Goal: Transaction & Acquisition: Purchase product/service

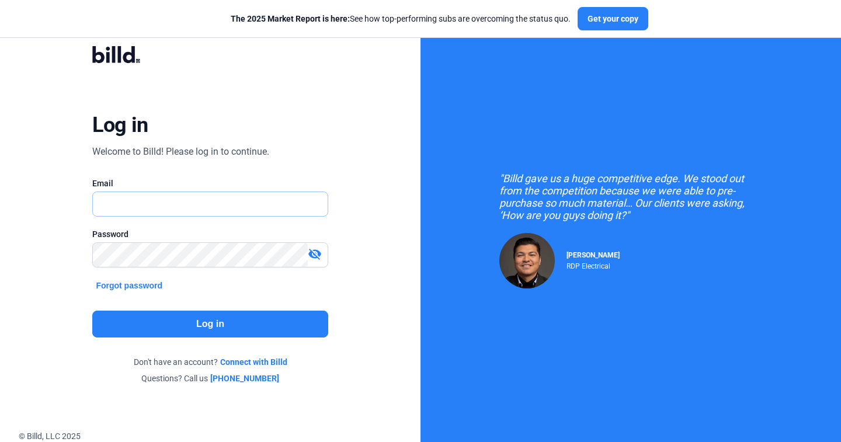
type input "[PERSON_NAME][EMAIL_ADDRESS][DOMAIN_NAME]"
click at [227, 335] on button "Log in" at bounding box center [210, 324] width 236 height 27
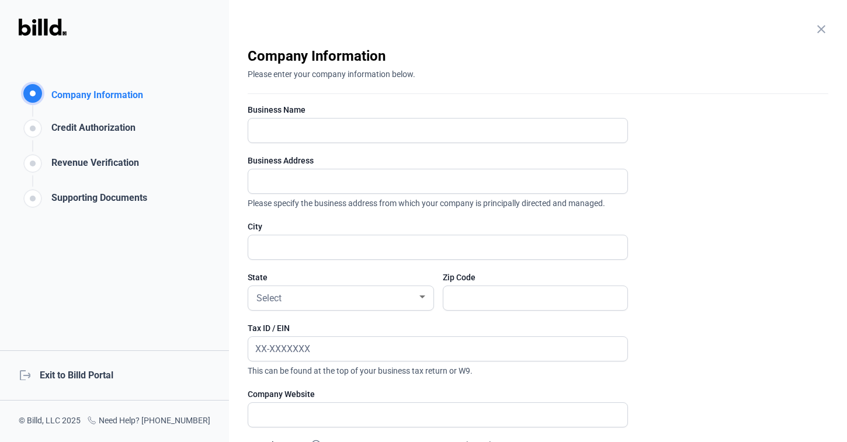
click at [103, 373] on div "logout Exit to Billd Portal" at bounding box center [114, 376] width 229 height 50
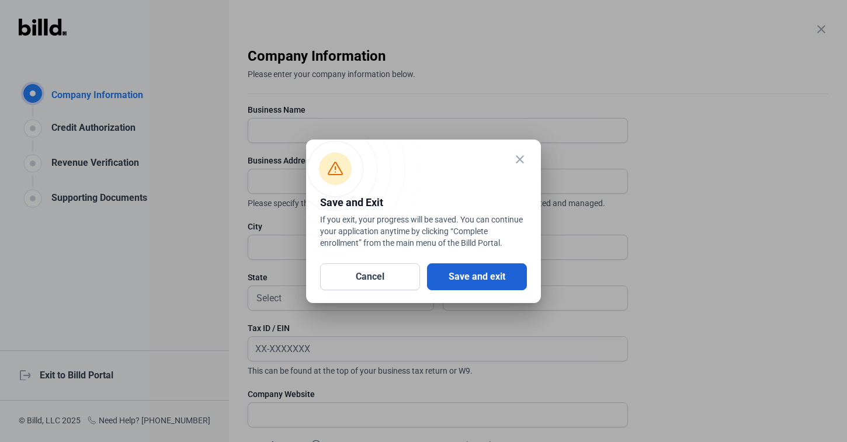
click at [502, 276] on button "Save and exit" at bounding box center [477, 277] width 100 height 27
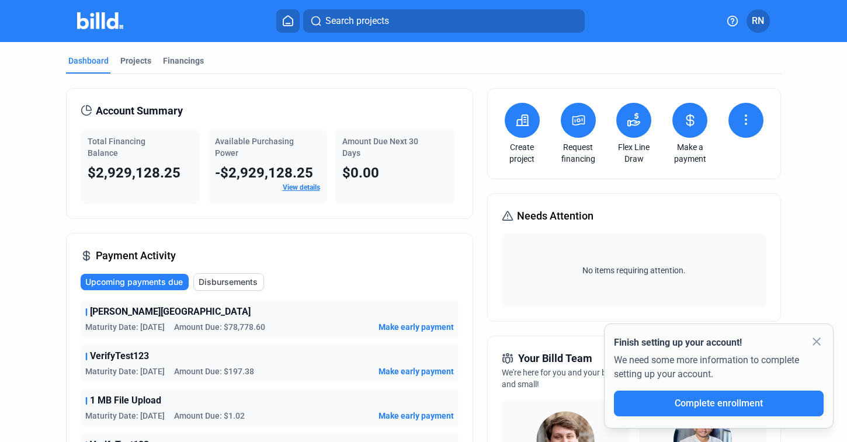
click at [586, 122] on button at bounding box center [578, 120] width 35 height 35
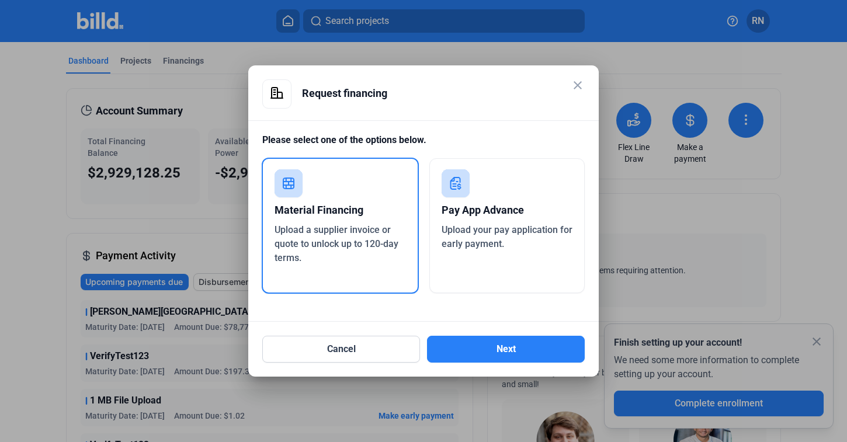
click at [450, 212] on div "Pay App Advance" at bounding box center [507, 211] width 131 height 26
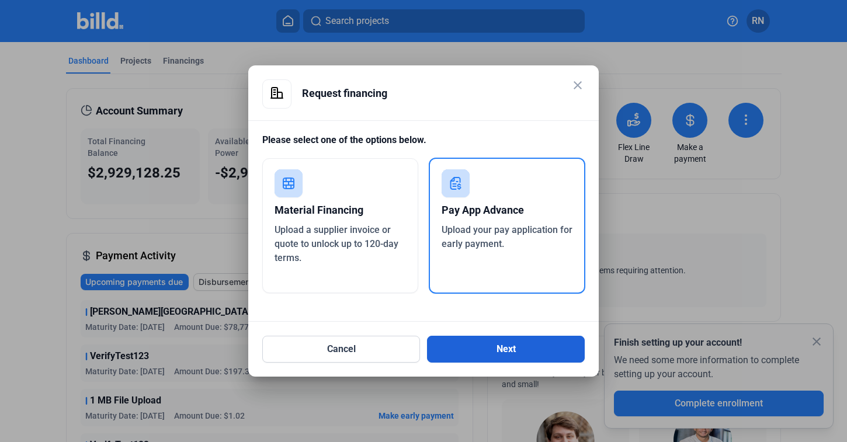
click at [516, 349] on button "Next" at bounding box center [506, 349] width 158 height 27
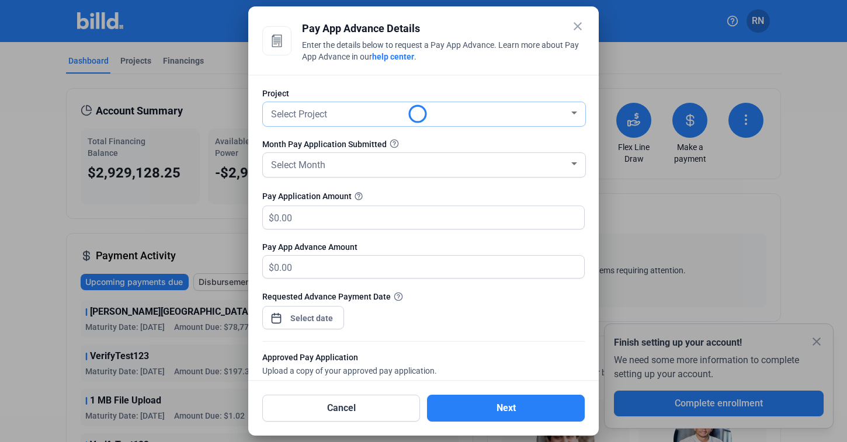
click at [368, 111] on div "Select Project" at bounding box center [419, 113] width 300 height 16
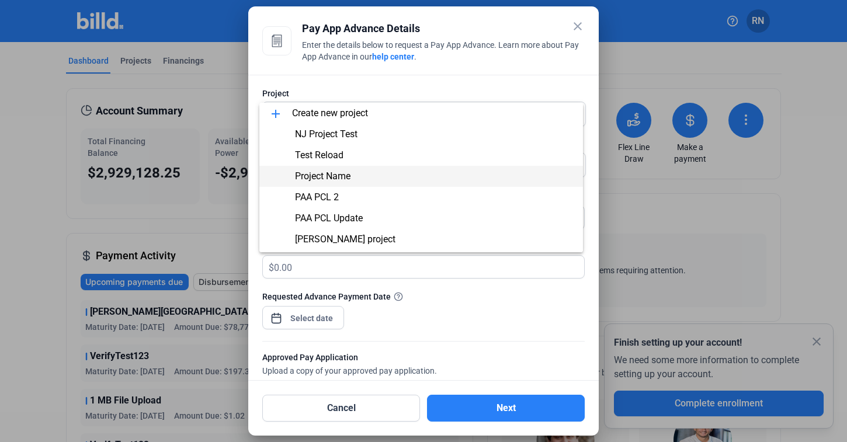
click at [358, 172] on span "Project Name" at bounding box center [421, 176] width 305 height 21
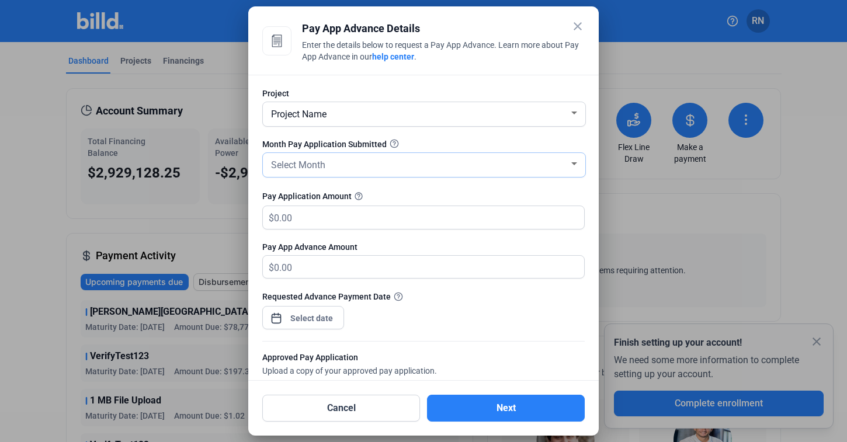
click at [350, 167] on div "Select Month" at bounding box center [419, 164] width 300 height 16
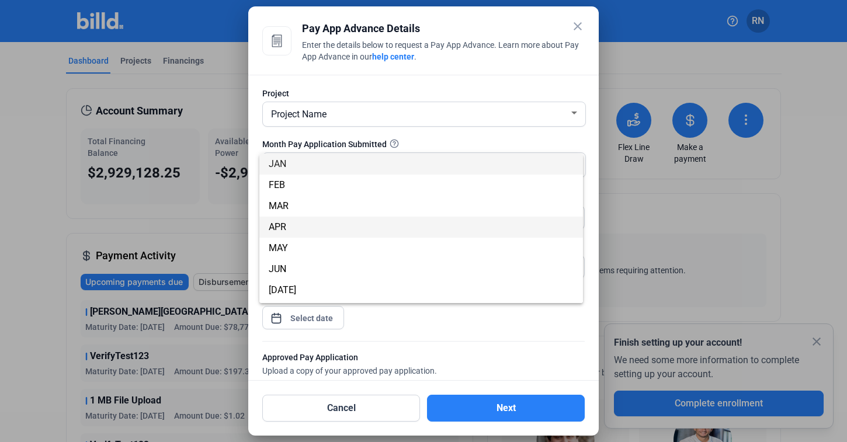
click at [348, 219] on span "APR" at bounding box center [421, 227] width 305 height 21
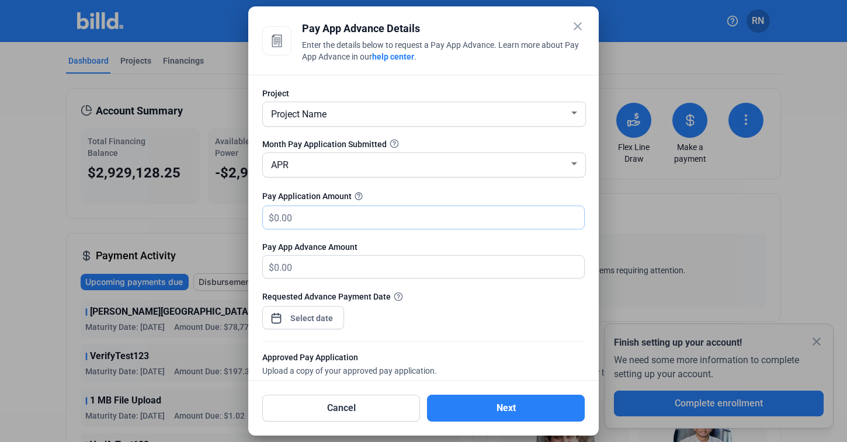
click at [347, 219] on input "text" at bounding box center [429, 217] width 310 height 23
type input "1"
type input "1.00"
type input "10"
type input "10.00"
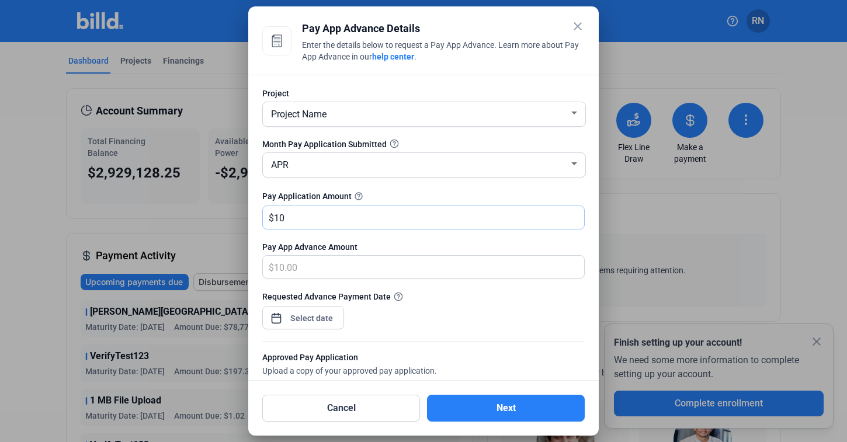
type input "100"
type input "100.00"
type input "1000"
type input "1,000.00"
type input "1,0000"
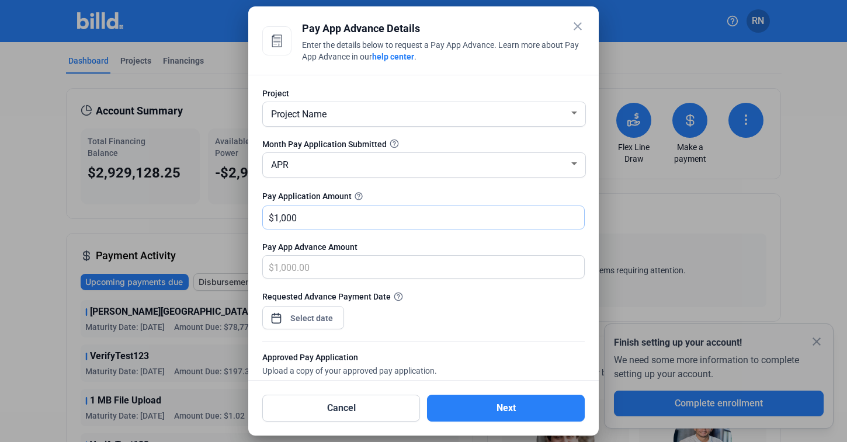
type input "10,000.00"
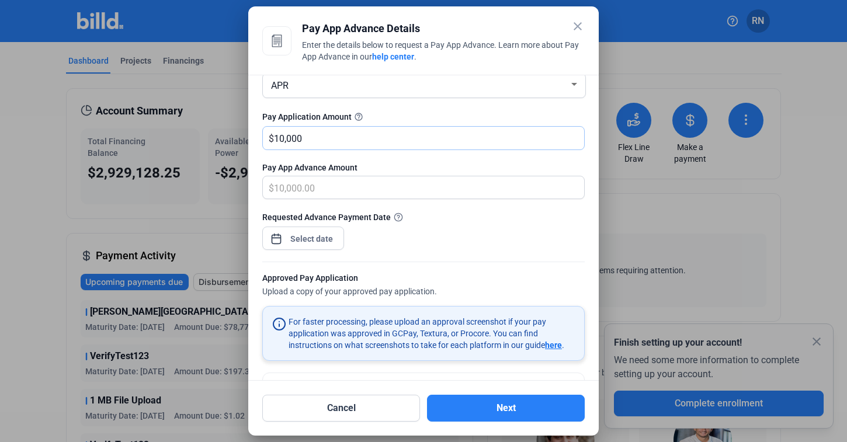
type input "10,000"
click at [313, 241] on div "close Pay App Advance Details Enter the details below to request a Pay App Adva…" at bounding box center [423, 221] width 847 height 442
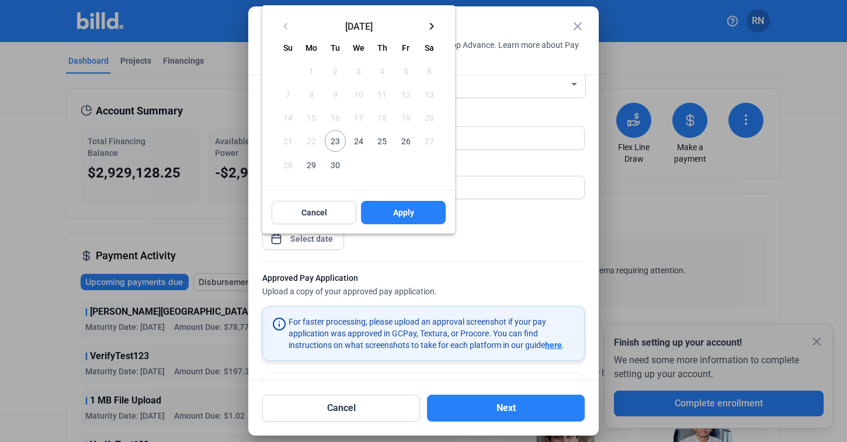
click at [359, 146] on span "24" at bounding box center [358, 140] width 21 height 21
click at [408, 202] on button "Apply" at bounding box center [403, 212] width 85 height 23
type input "[DATE]"
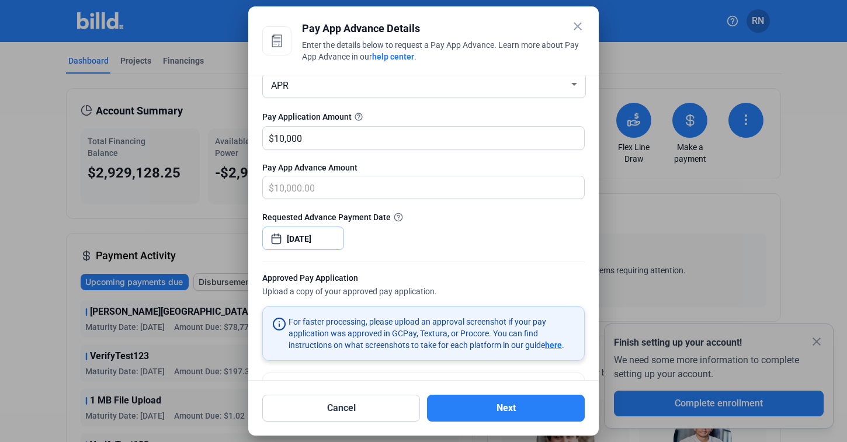
scroll to position [166, 0]
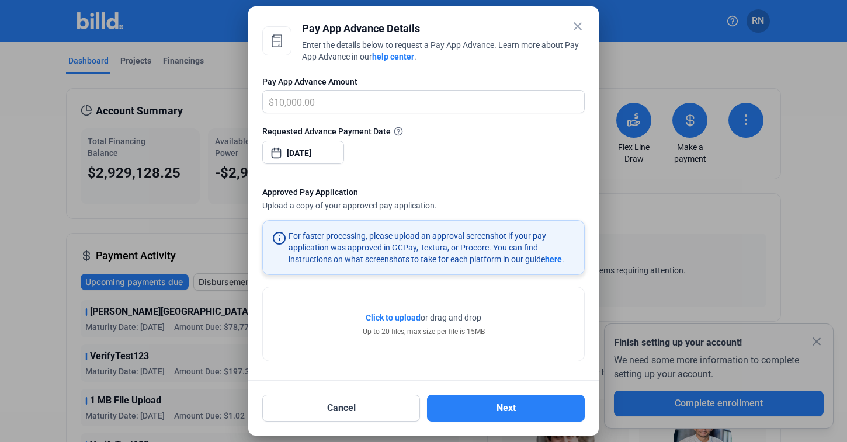
click at [503, 277] on div "close Pay App Advance Details Enter the details below to request a Pay App Adva…" at bounding box center [423, 221] width 847 height 442
click at [422, 155] on div "Requested Advance Payment Date [DATE]" at bounding box center [423, 149] width 323 height 51
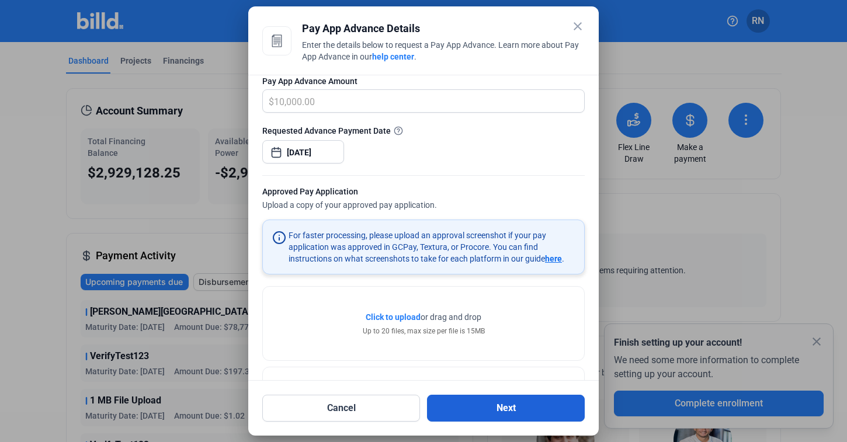
click at [513, 409] on button "Next" at bounding box center [506, 408] width 158 height 27
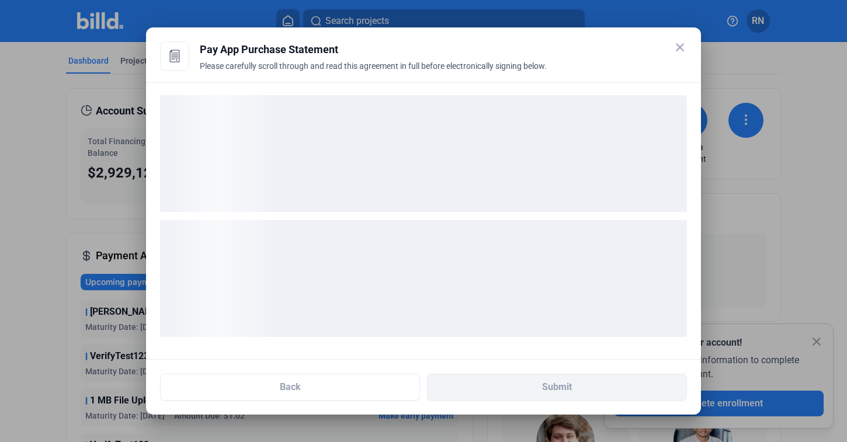
click at [205, 49] on div "Pay App Purchase Statement" at bounding box center [443, 49] width 487 height 16
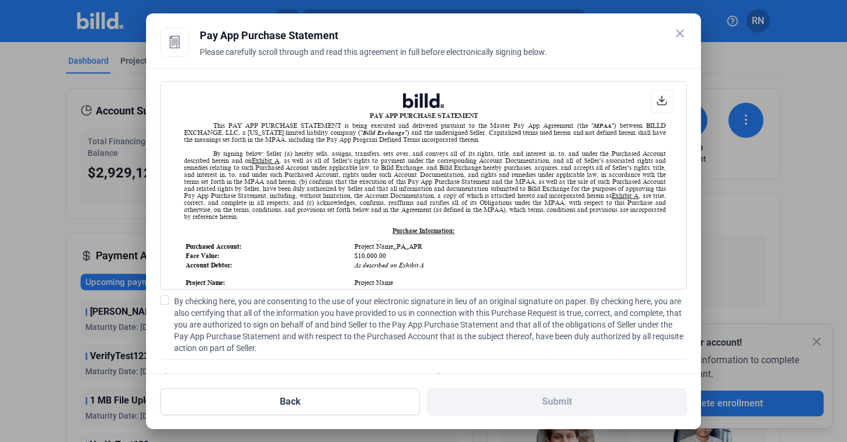
scroll to position [1, 0]
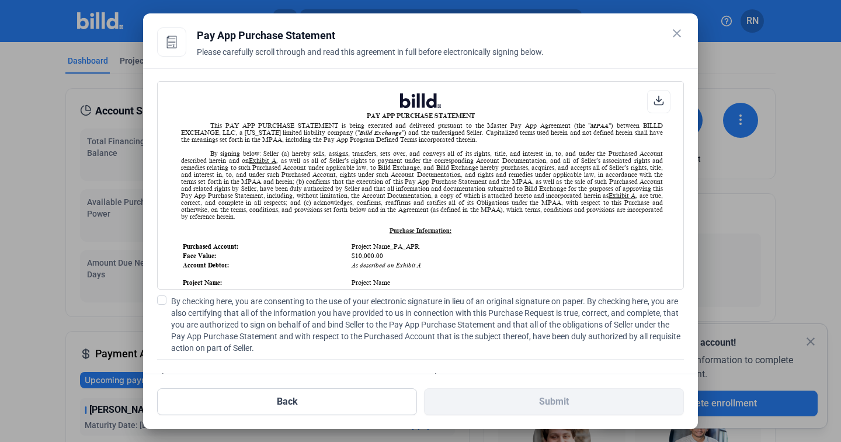
click at [677, 30] on mat-icon "close" at bounding box center [677, 33] width 14 height 14
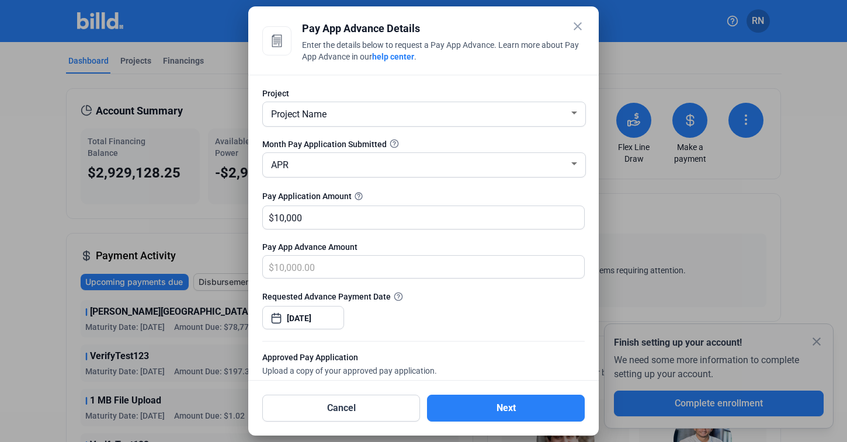
click at [579, 27] on mat-icon "close" at bounding box center [578, 26] width 14 height 14
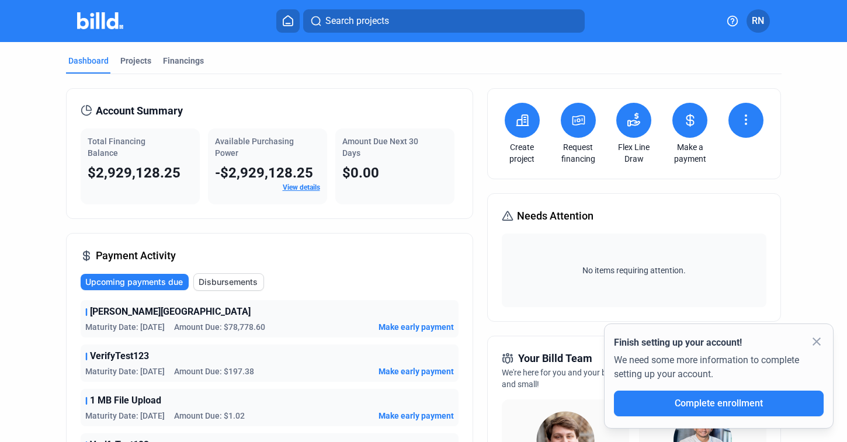
click at [689, 123] on icon at bounding box center [690, 121] width 7 height 12
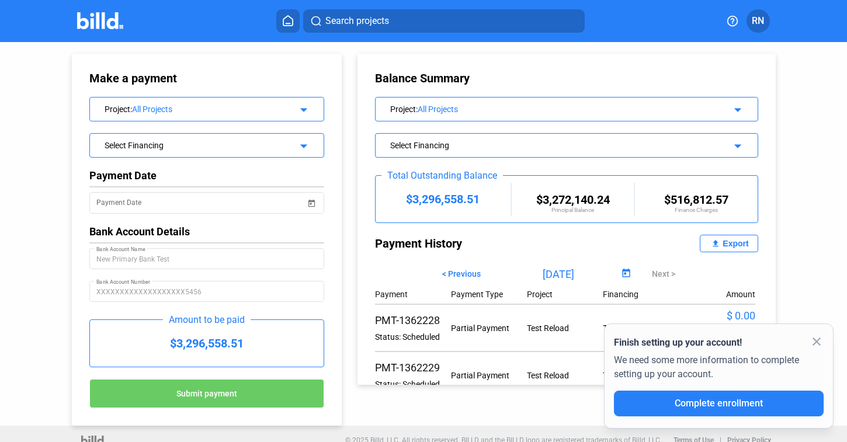
click at [220, 141] on div "Select Financing" at bounding box center [197, 144] width 184 height 12
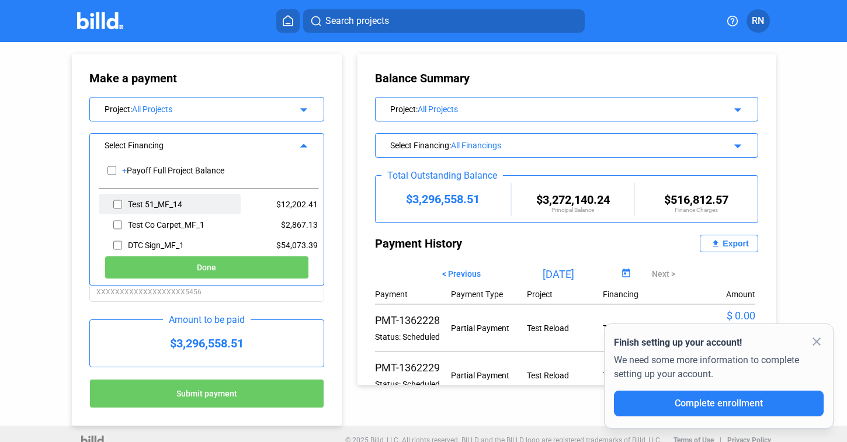
click at [113, 203] on input "checkbox" at bounding box center [117, 205] width 9 height 18
checkbox input "true"
click at [181, 263] on button "Done" at bounding box center [207, 267] width 205 height 23
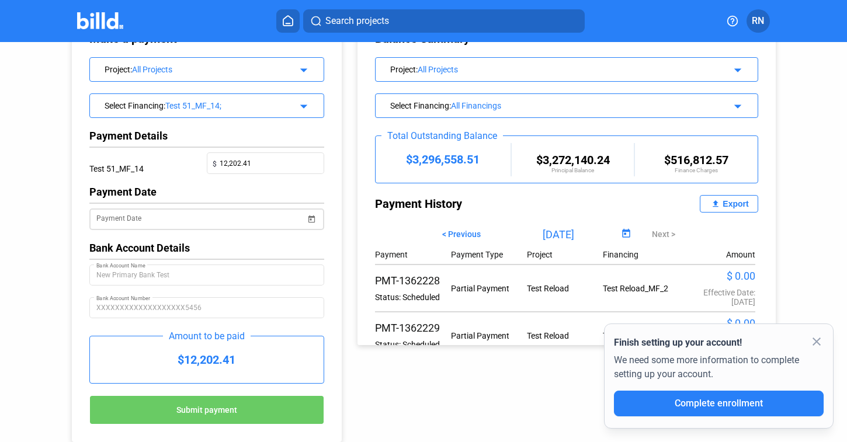
scroll to position [44, 0]
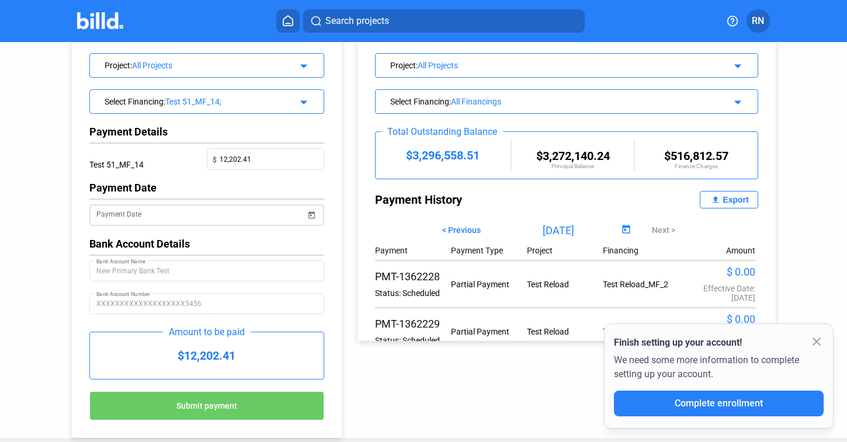
click at [217, 218] on input "Payment Date" at bounding box center [201, 216] width 210 height 14
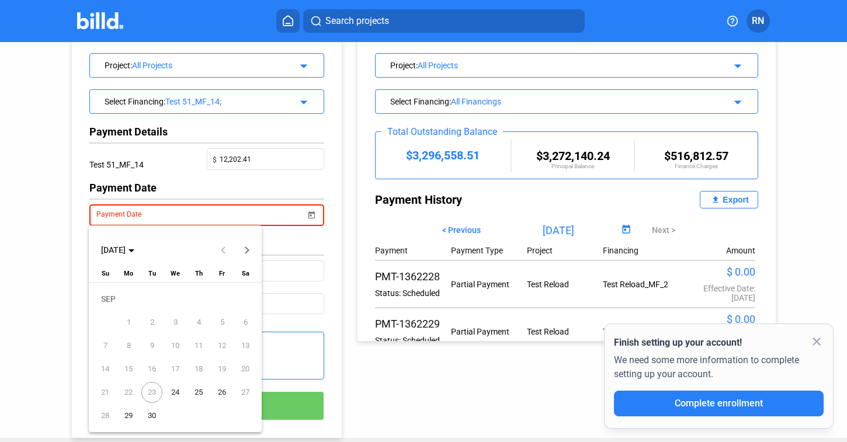
click at [171, 392] on span "24" at bounding box center [175, 392] width 21 height 21
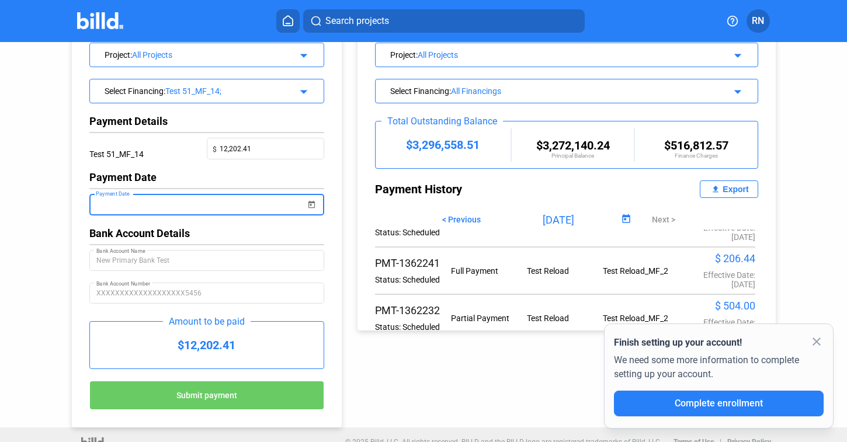
scroll to position [106, 0]
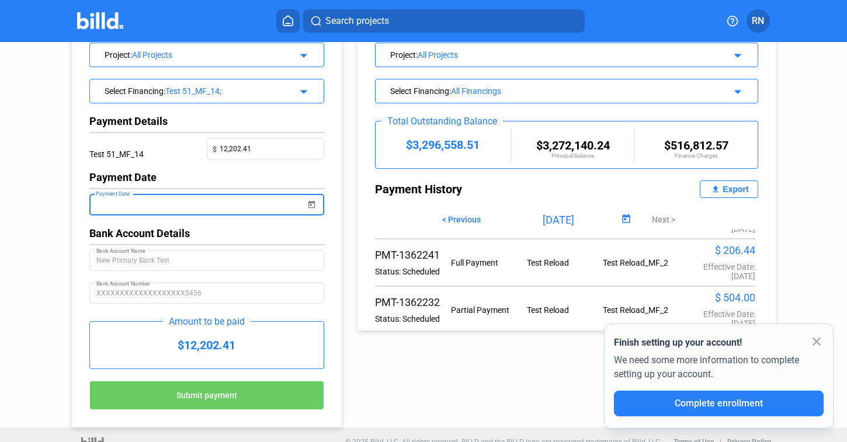
click at [269, 384] on button "Submit payment" at bounding box center [206, 395] width 235 height 29
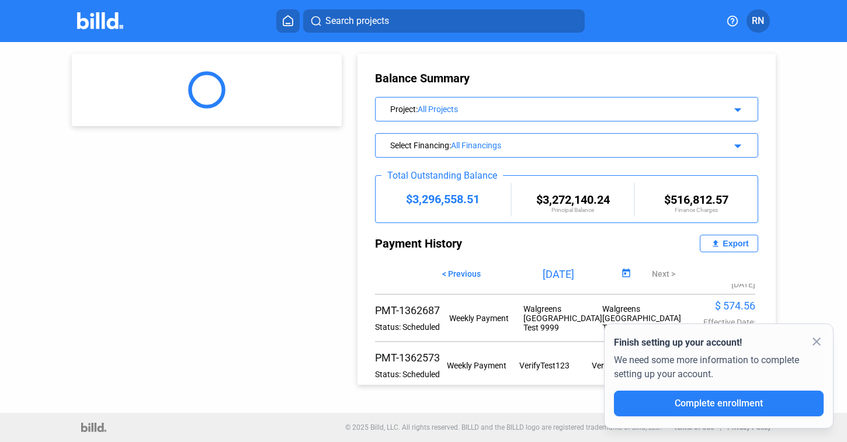
scroll to position [333, 0]
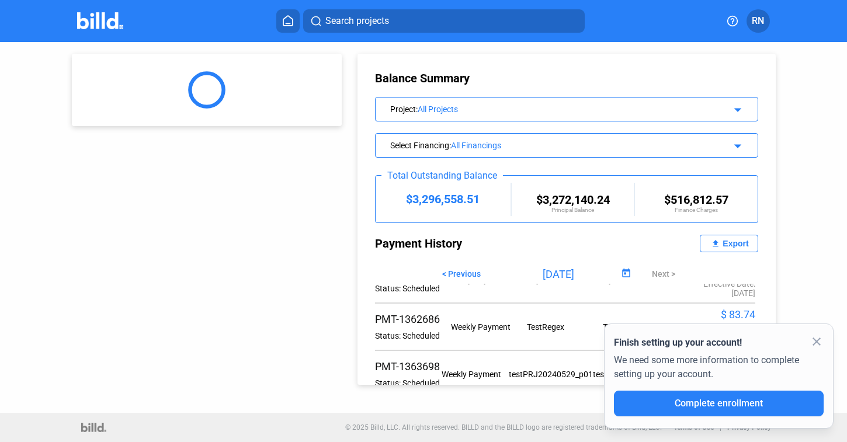
click at [820, 344] on mat-icon "close" at bounding box center [817, 342] width 14 height 14
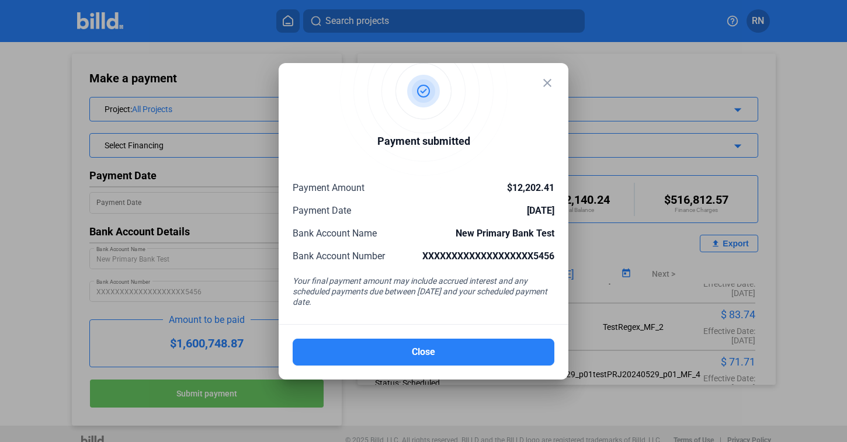
drag, startPoint x: 330, startPoint y: 213, endPoint x: 437, endPoint y: 212, distance: 106.4
click at [437, 212] on div "Payment Date [DATE]" at bounding box center [424, 210] width 262 height 11
click at [436, 213] on div "Payment Date [DATE]" at bounding box center [424, 210] width 262 height 11
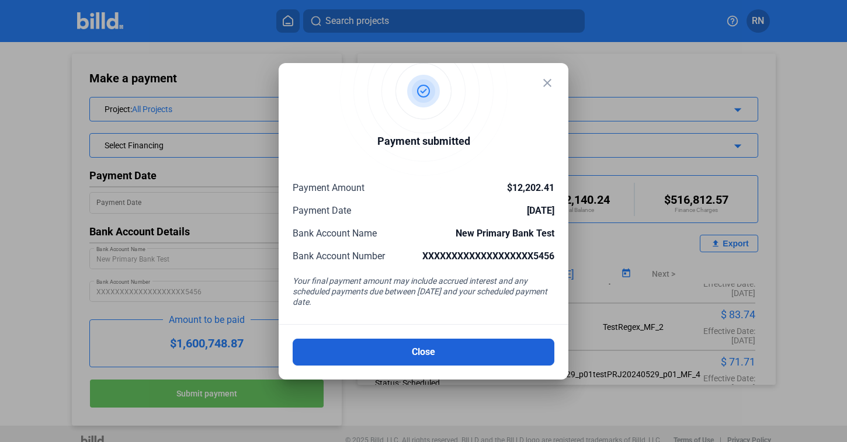
click at [417, 345] on button "Close" at bounding box center [424, 352] width 262 height 27
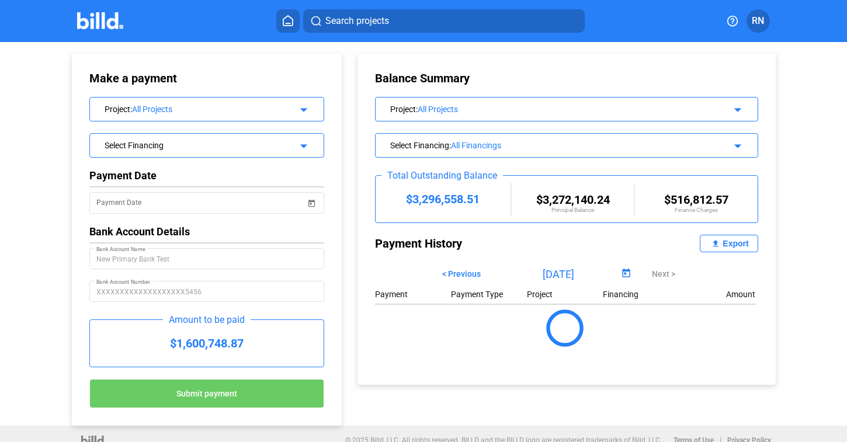
scroll to position [0, 0]
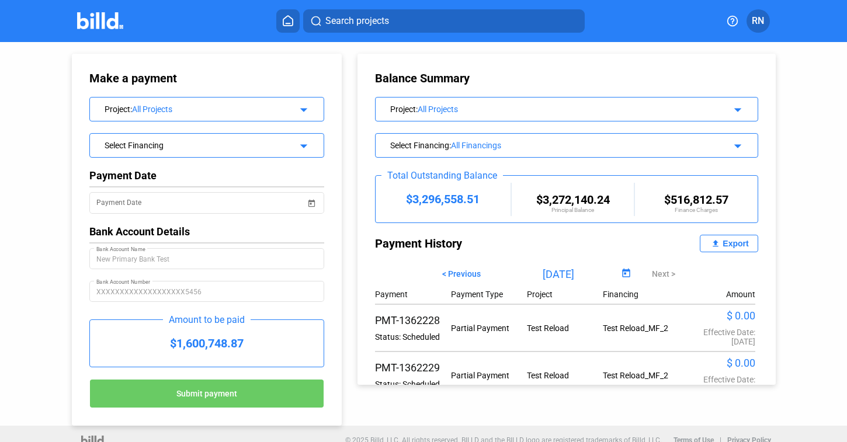
click at [286, 22] on icon at bounding box center [288, 20] width 12 height 11
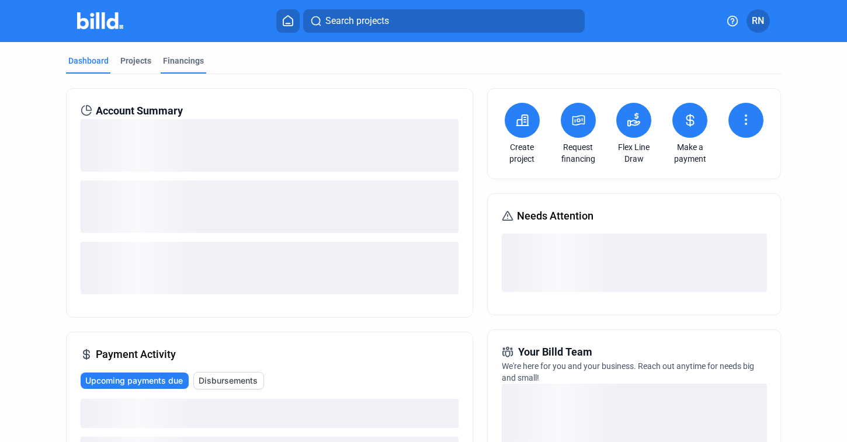
click at [175, 64] on div "Financings" at bounding box center [183, 61] width 41 height 12
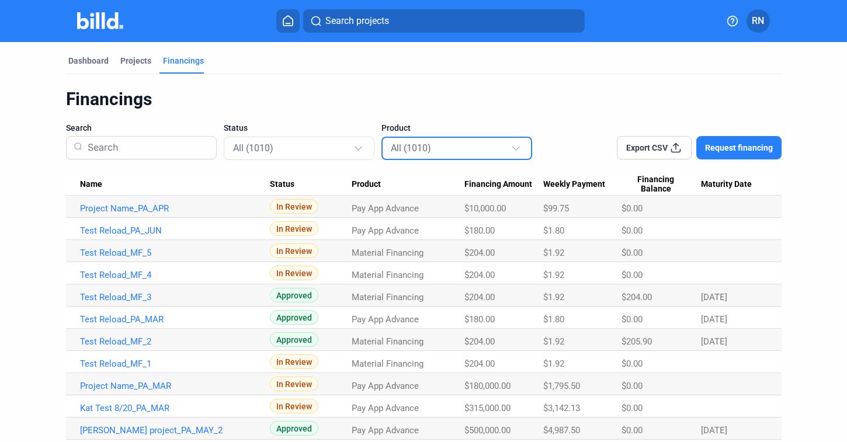
click at [408, 147] on mat-select-trigger "All (1010)" at bounding box center [411, 148] width 40 height 11
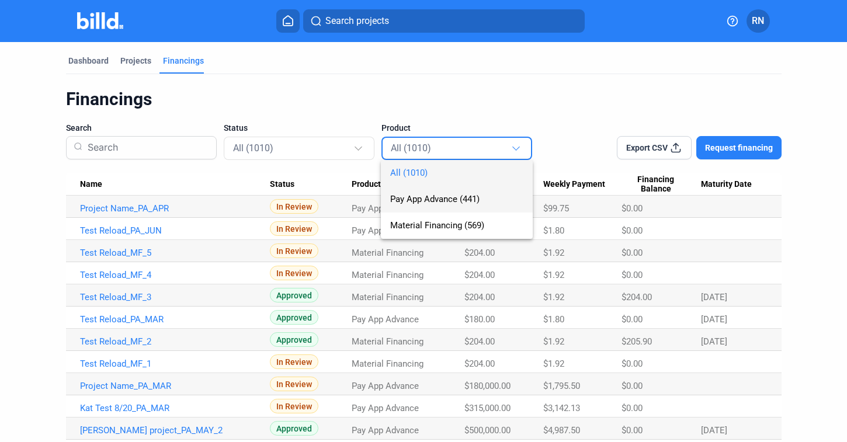
click at [418, 198] on span "Pay App Advance (441)" at bounding box center [434, 199] width 89 height 11
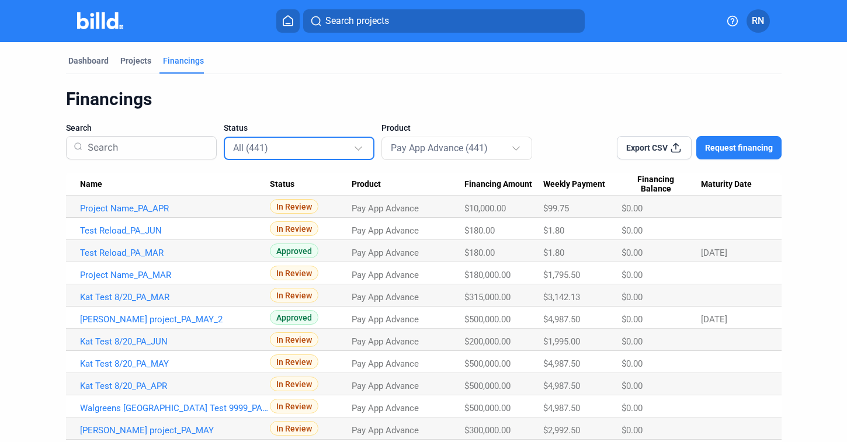
click at [283, 151] on div "All (441)" at bounding box center [293, 147] width 120 height 15
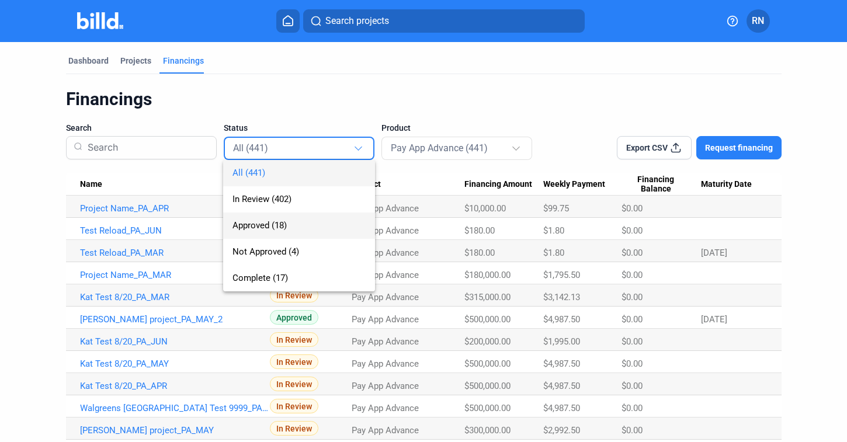
click at [279, 224] on span "Approved (18)" at bounding box center [260, 225] width 54 height 11
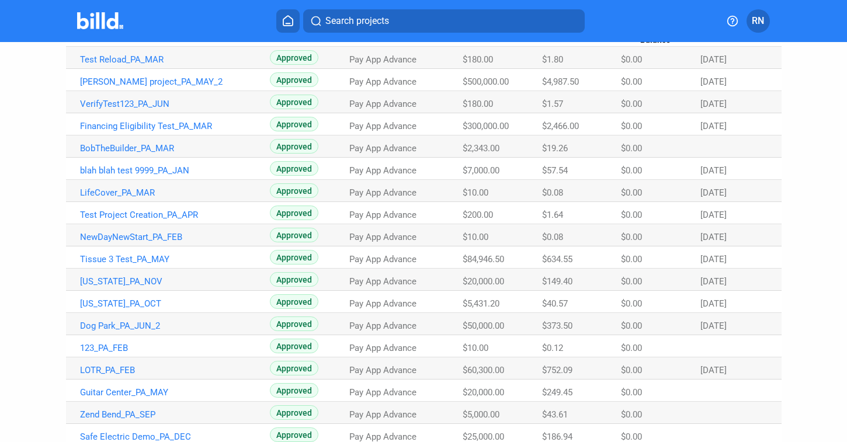
scroll to position [182, 0]
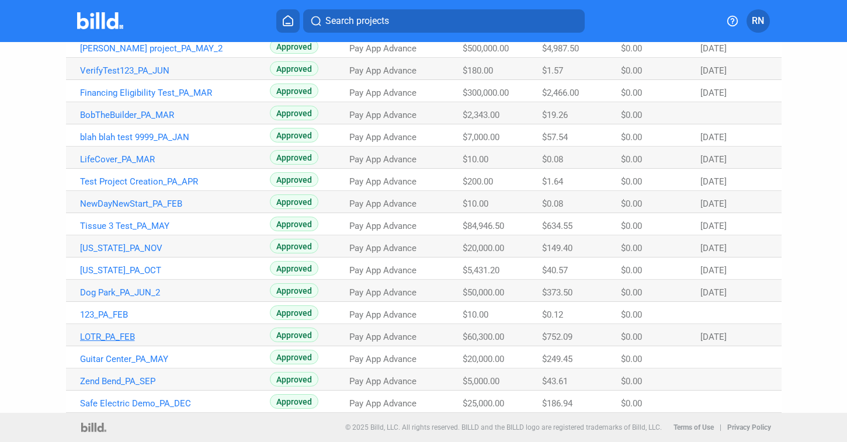
click at [117, 335] on link "LOTR_PA_FEB" at bounding box center [175, 337] width 190 height 11
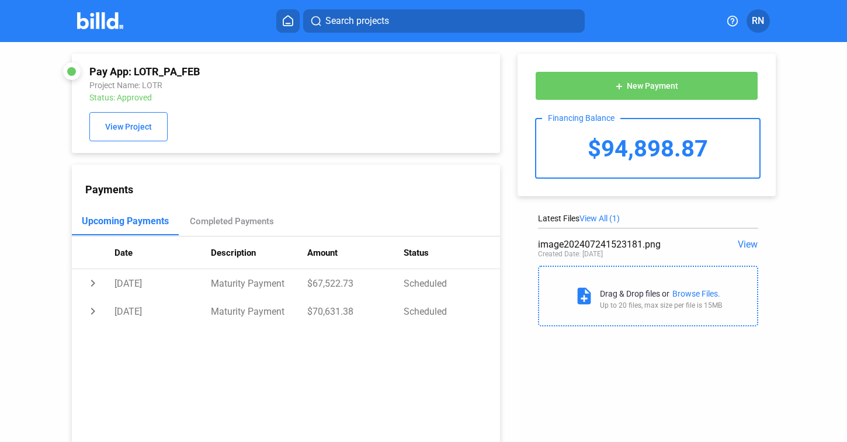
click at [640, 88] on span "New Payment" at bounding box center [652, 86] width 51 height 9
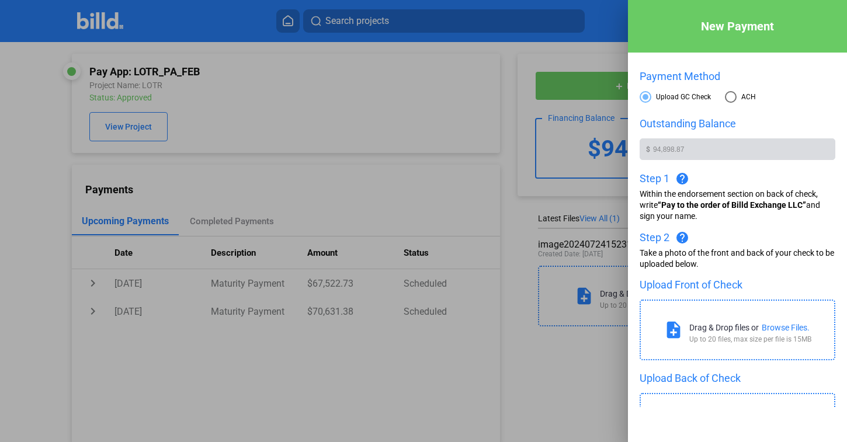
click at [732, 101] on span at bounding box center [731, 97] width 12 height 12
click at [732, 101] on input "ACH" at bounding box center [731, 97] width 12 height 12
radio input "true"
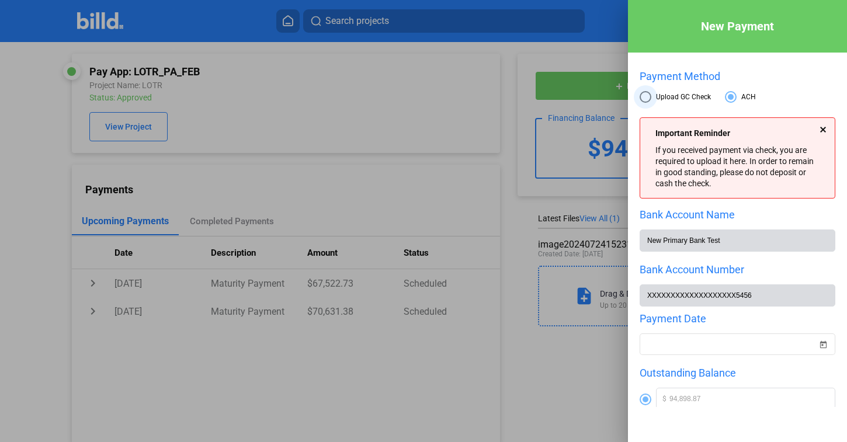
click at [646, 94] on span at bounding box center [646, 97] width 12 height 12
click at [646, 94] on input "Upload GC Check" at bounding box center [646, 97] width 12 height 12
radio input "true"
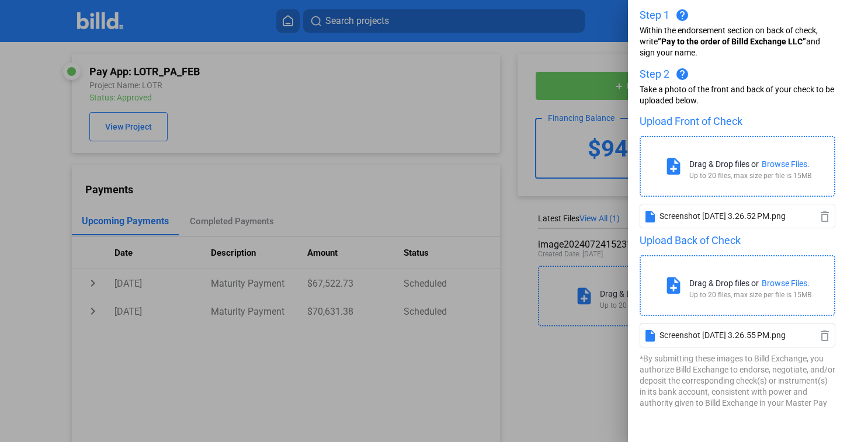
scroll to position [259, 0]
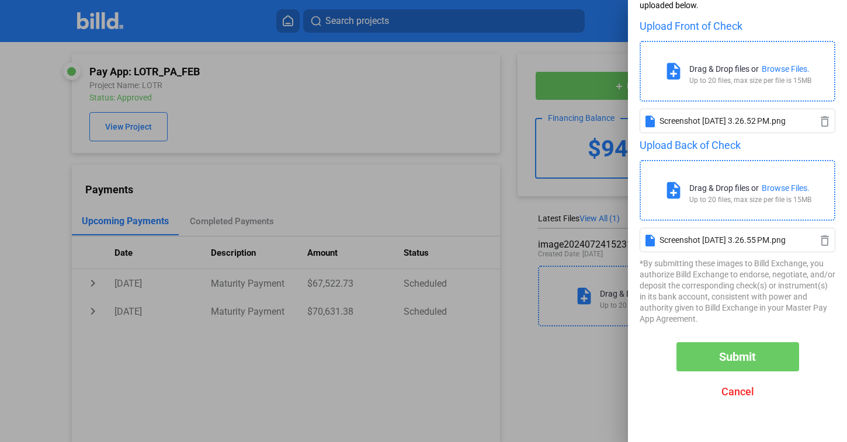
click at [744, 363] on button "Submit" at bounding box center [738, 356] width 123 height 29
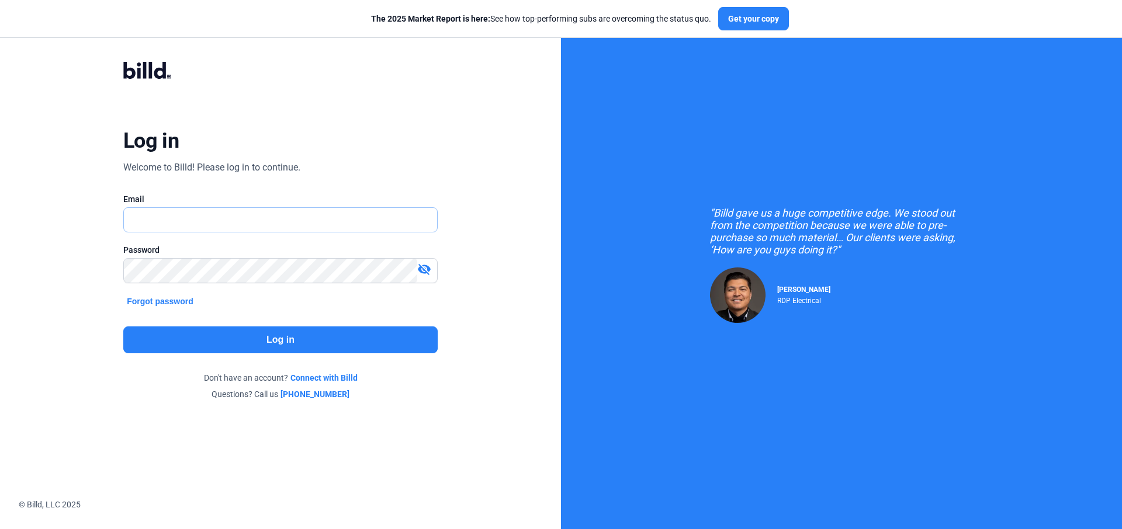
type input "[PERSON_NAME][EMAIL_ADDRESS][DOMAIN_NAME]"
click at [267, 334] on button "Log in" at bounding box center [280, 340] width 314 height 27
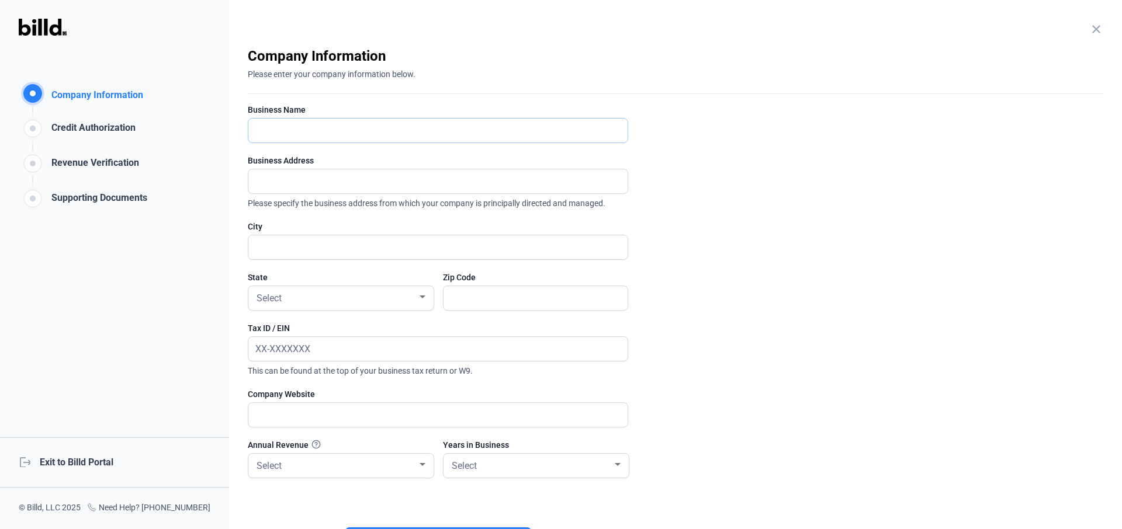
click at [406, 131] on input "text" at bounding box center [437, 131] width 379 height 24
click at [370, 122] on input "Russell" at bounding box center [431, 131] width 366 height 24
type input "[PERSON_NAME]"
type input "100 Address"
type input "Austin"
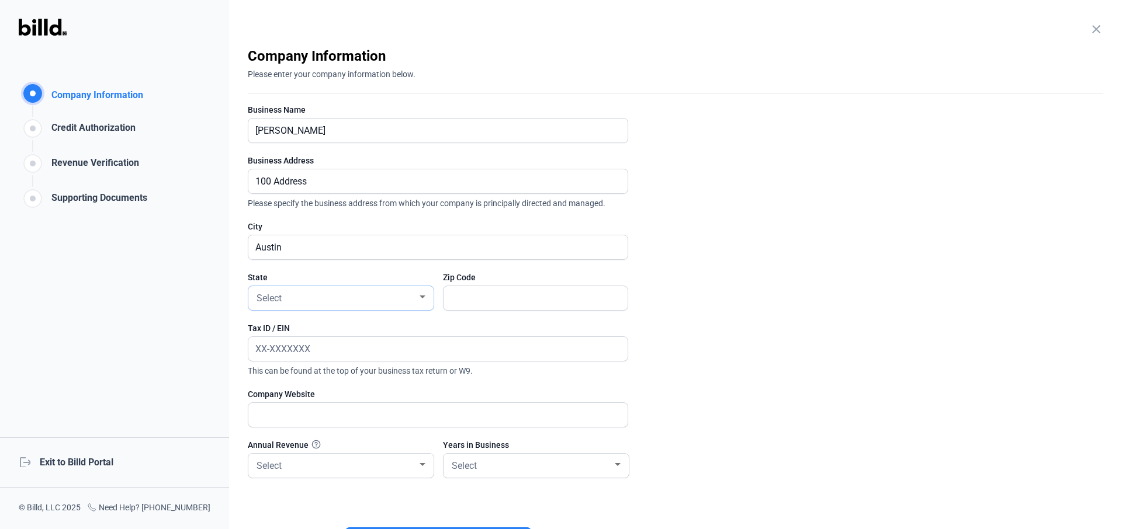
click at [286, 301] on div "Select" at bounding box center [335, 297] width 163 height 16
click at [295, 369] on span "AR" at bounding box center [341, 360] width 174 height 21
click at [486, 299] on input "text" at bounding box center [536, 298] width 184 height 24
type input "78703"
click at [404, 358] on input "text" at bounding box center [431, 349] width 366 height 24
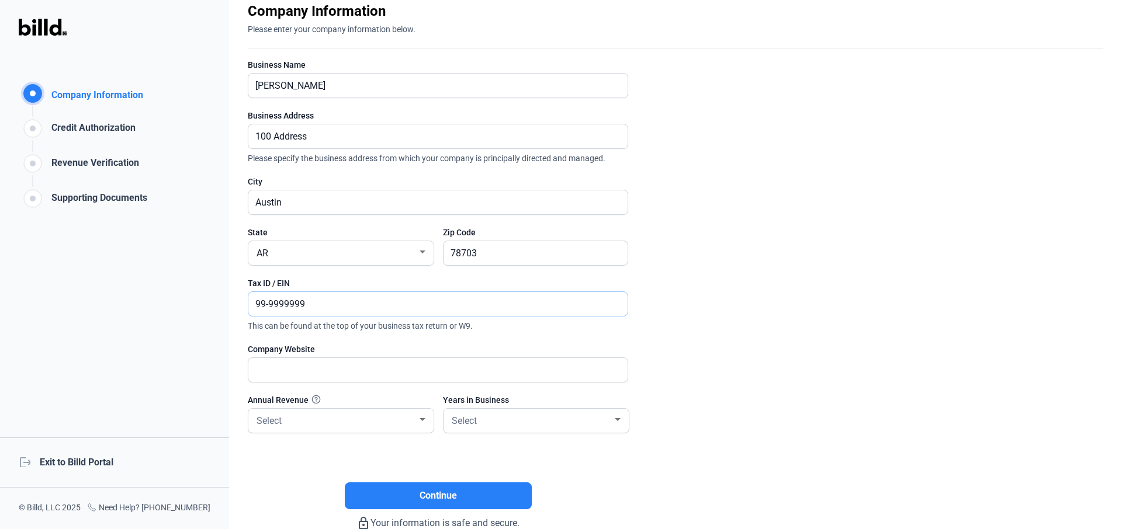
scroll to position [48, 0]
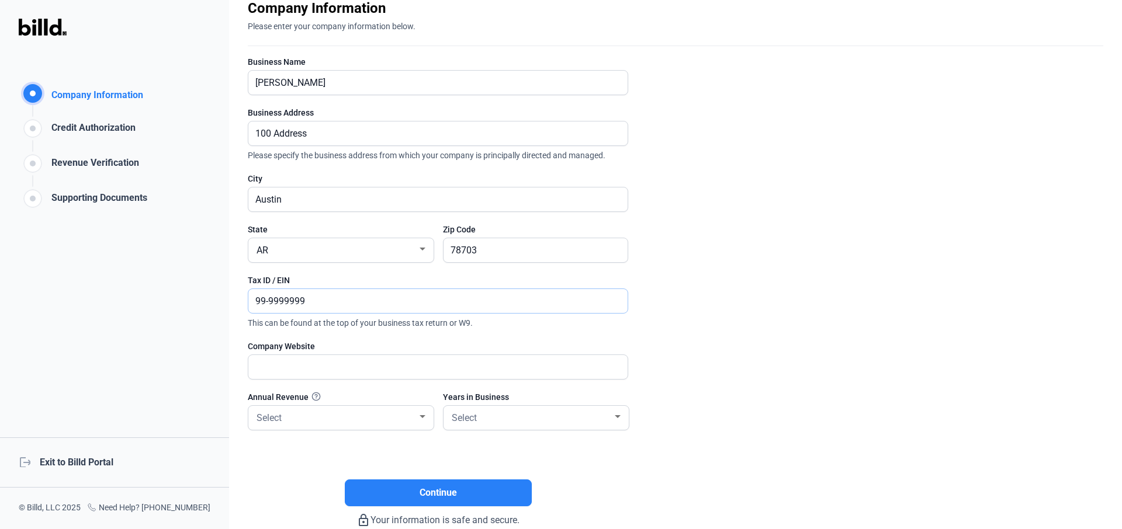
type input "99-9999999"
click at [366, 349] on div "Company Website" at bounding box center [438, 347] width 380 height 12
click at [369, 366] on input "text" at bounding box center [431, 367] width 366 height 24
type input "webs"
click at [413, 413] on div "Select" at bounding box center [335, 417] width 163 height 16
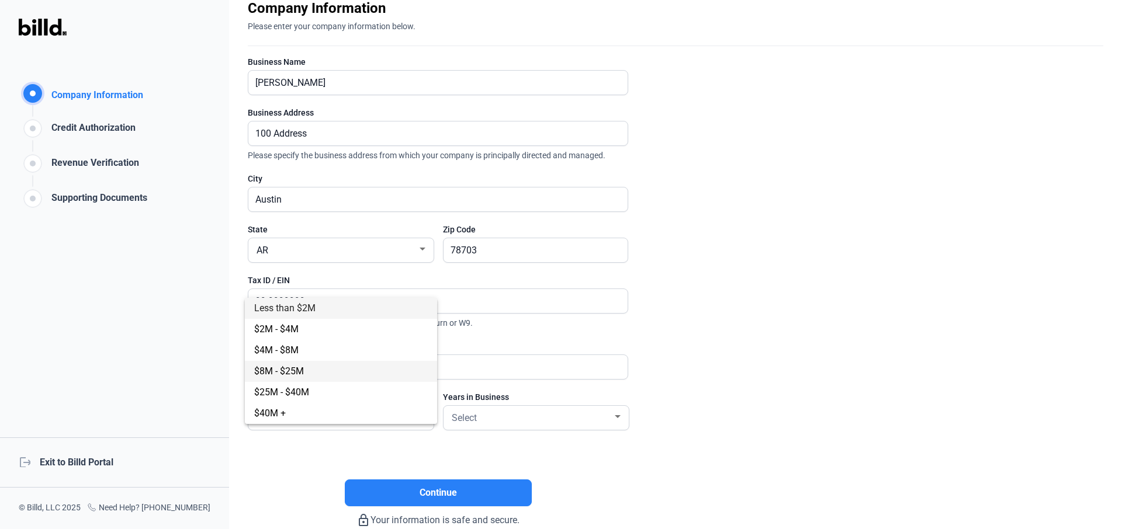
click at [383, 376] on span "$8M - $25M" at bounding box center [341, 371] width 174 height 21
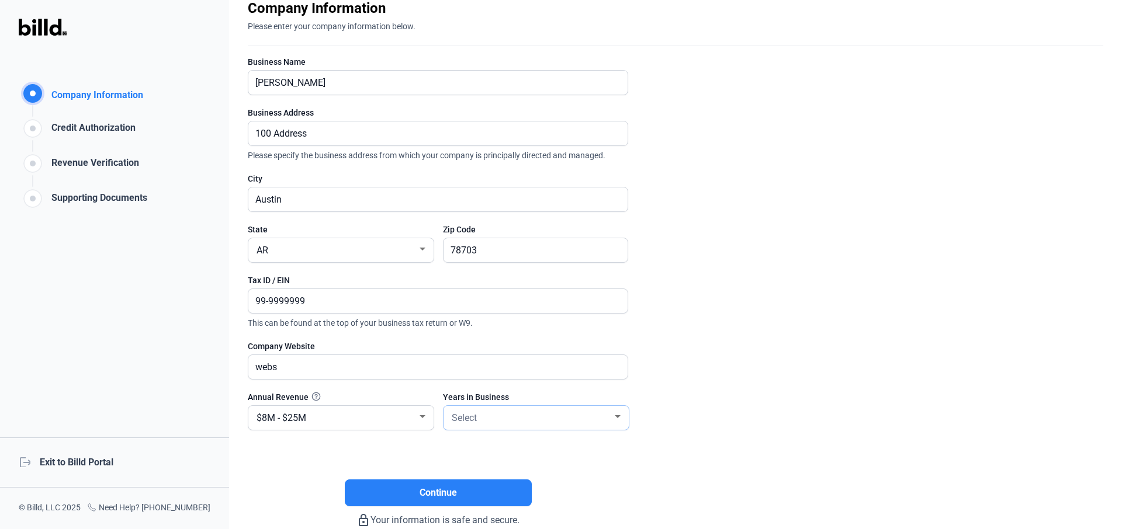
click at [479, 417] on div "Select" at bounding box center [530, 417] width 163 height 16
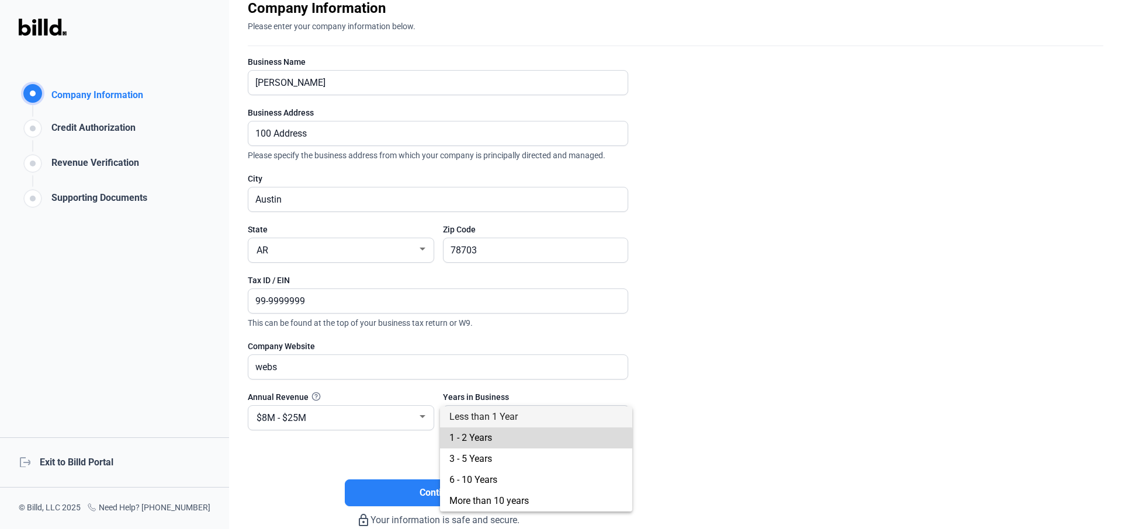
click at [512, 442] on span "1 - 2 Years" at bounding box center [536, 438] width 174 height 21
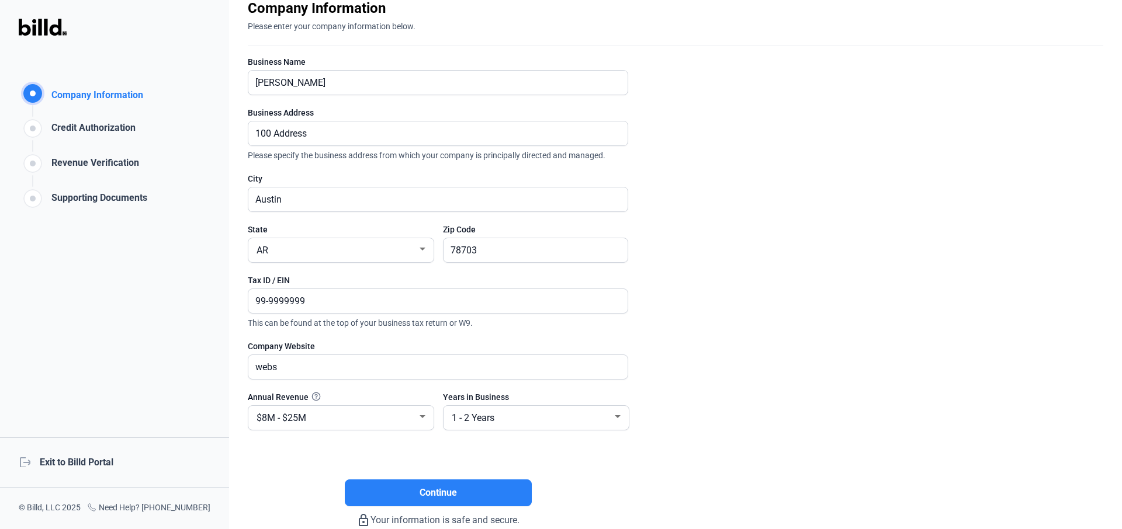
click at [726, 442] on enrollment-step "close Company Information Please enter your company information below. Business…" at bounding box center [676, 263] width 856 height 529
click at [656, 369] on enrollment-step "close Company Information Please enter your company information below. Business…" at bounding box center [676, 263] width 856 height 529
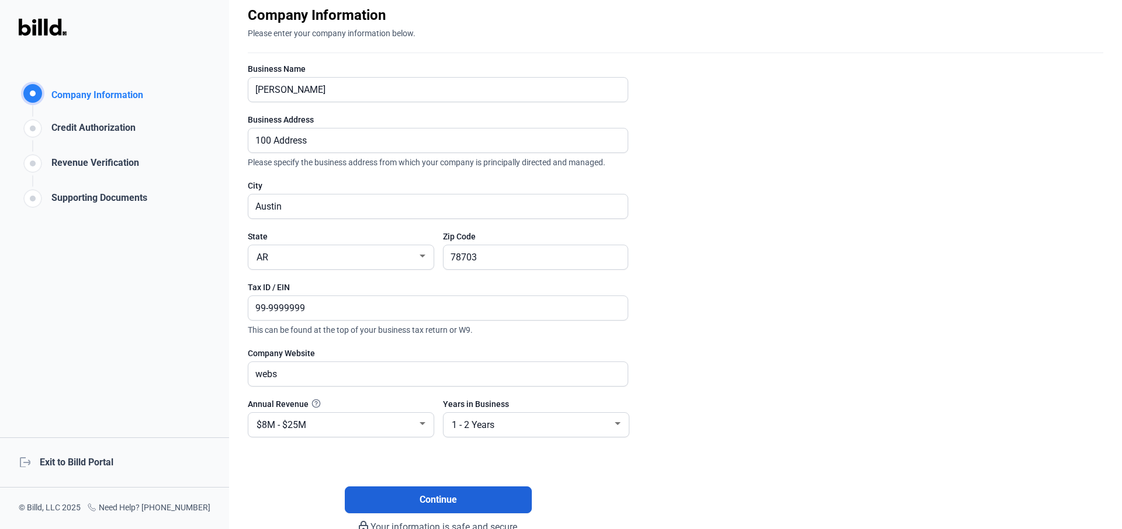
click at [427, 442] on span "Continue" at bounding box center [438, 500] width 37 height 14
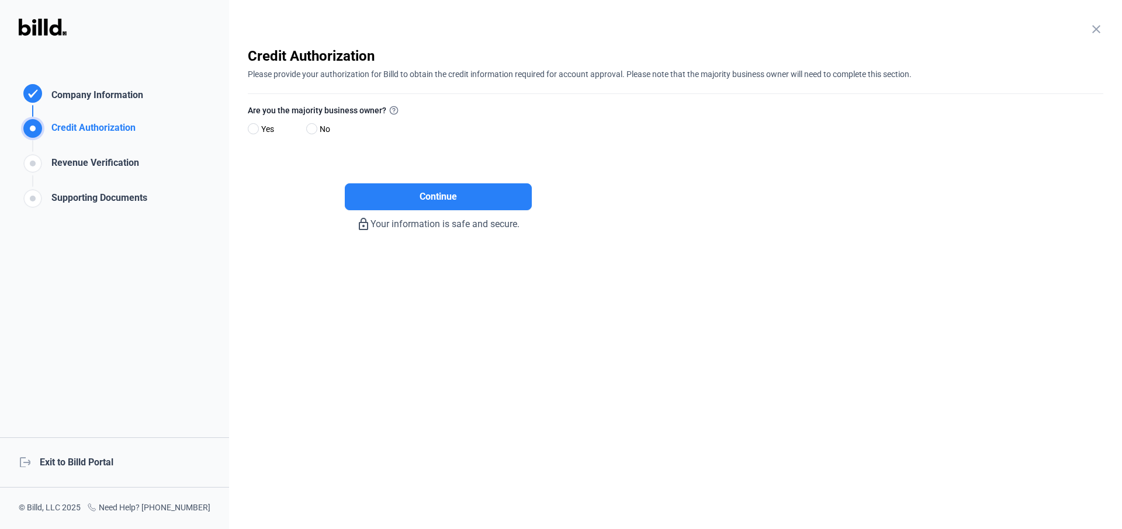
scroll to position [0, 0]
click at [313, 129] on span at bounding box center [311, 128] width 11 height 11
click at [313, 129] on input "No" at bounding box center [310, 129] width 9 height 9
radio input "true"
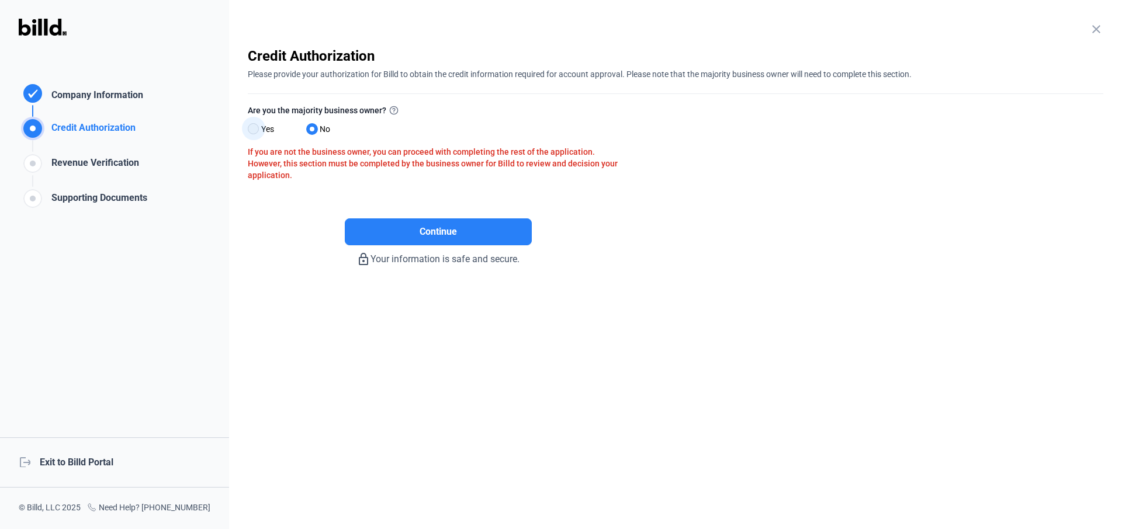
click at [254, 128] on span at bounding box center [253, 128] width 11 height 11
click at [254, 128] on input "Yes" at bounding box center [252, 129] width 9 height 9
radio input "true"
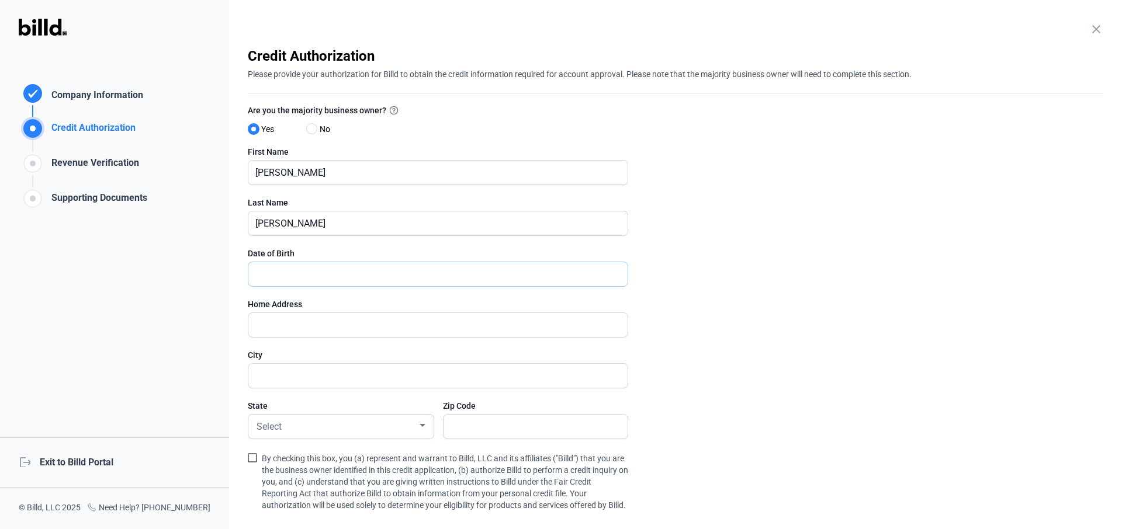
click at [370, 272] on input "text" at bounding box center [431, 274] width 366 height 24
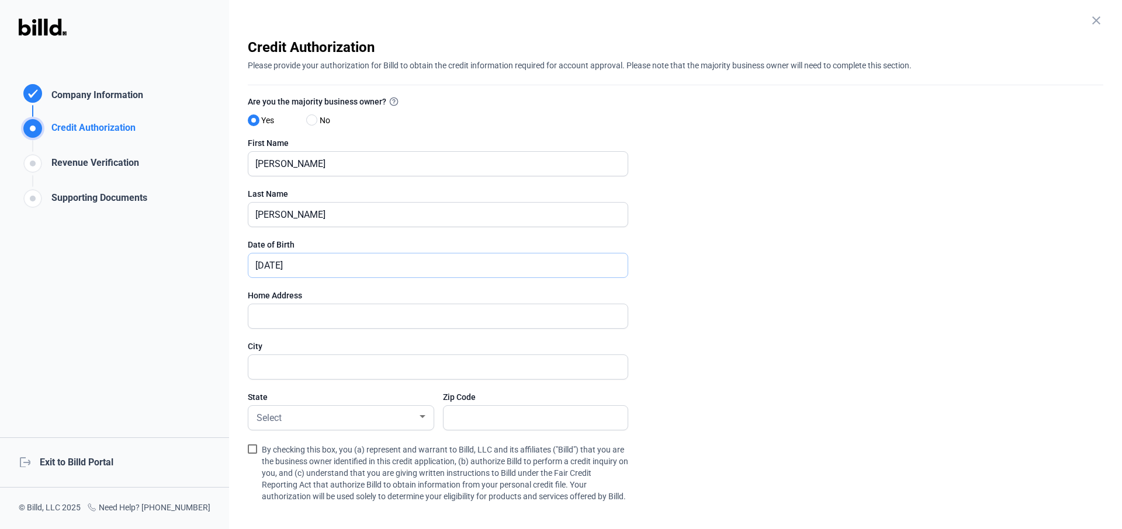
type input "03/30/1994"
click at [469, 310] on input "text" at bounding box center [431, 316] width 366 height 24
type input "100 address"
type input "city"
click at [403, 411] on div "Select" at bounding box center [335, 417] width 163 height 16
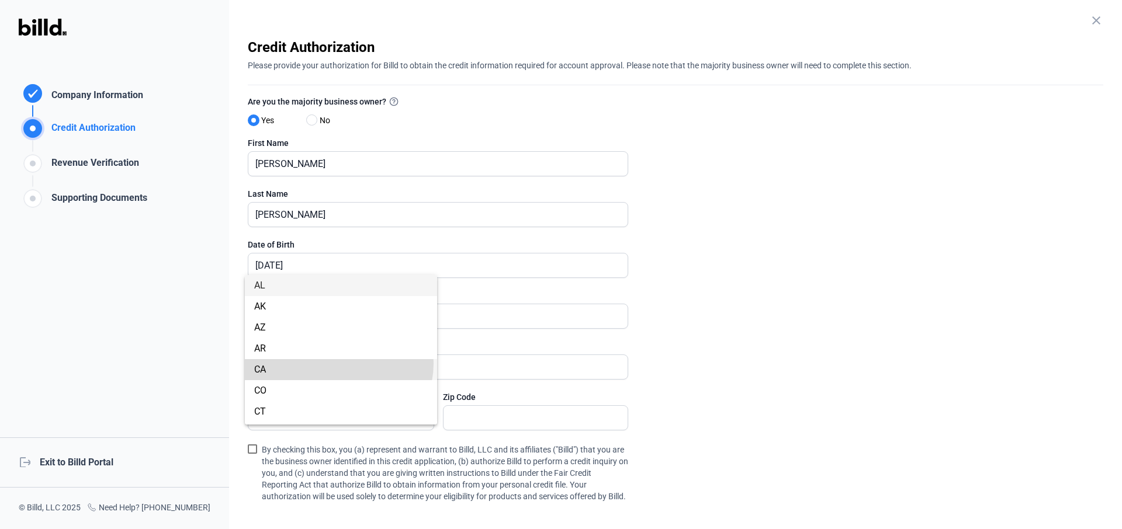
click at [338, 363] on span "CA" at bounding box center [341, 369] width 174 height 21
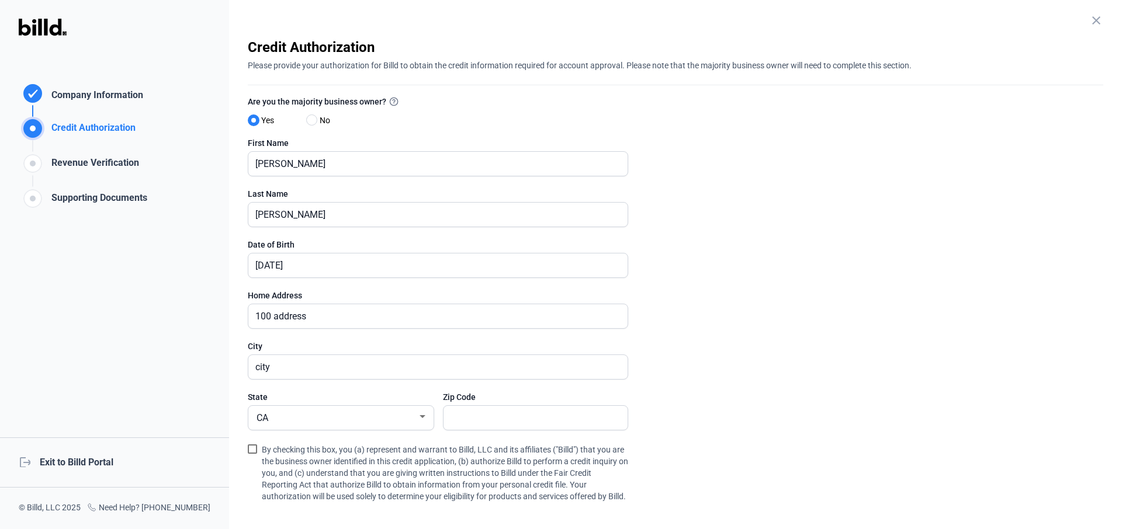
click at [465, 397] on div "Zip Code" at bounding box center [535, 398] width 185 height 12
click at [476, 410] on input "text" at bounding box center [530, 418] width 172 height 24
type input "33333"
click at [252, 442] on span at bounding box center [252, 449] width 9 height 9
click at [0, 0] on input "By checking this box, you (a) represent and warrant to Billd, LLC and its affil…" at bounding box center [0, 0] width 0 height 0
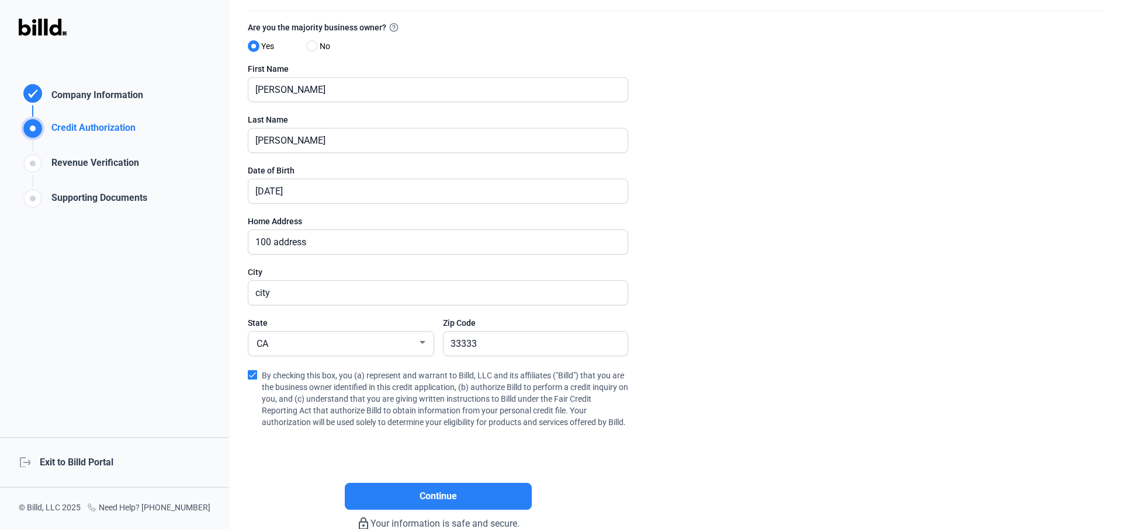
scroll to position [82, 0]
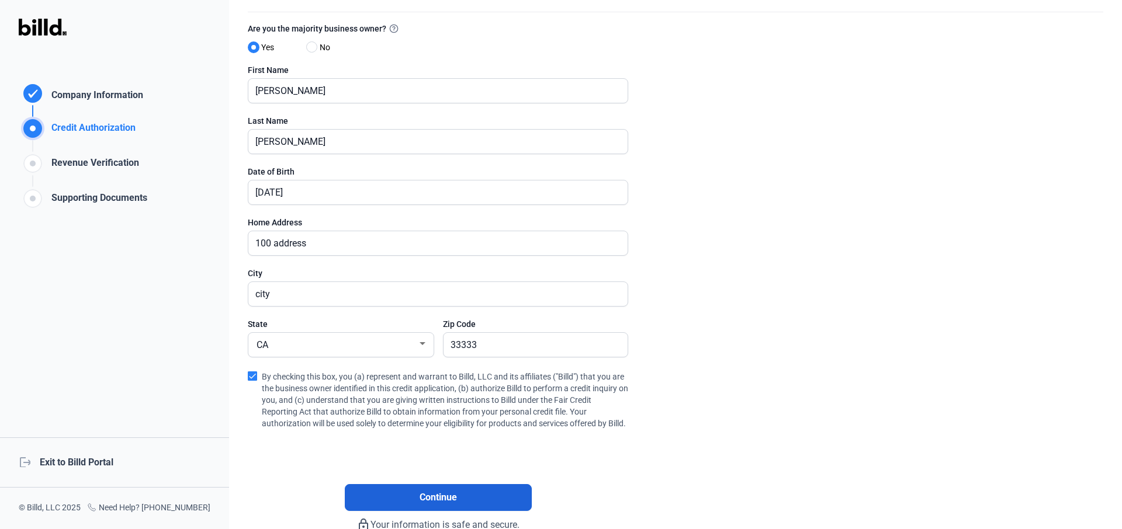
click at [388, 442] on button "Continue" at bounding box center [438, 497] width 187 height 27
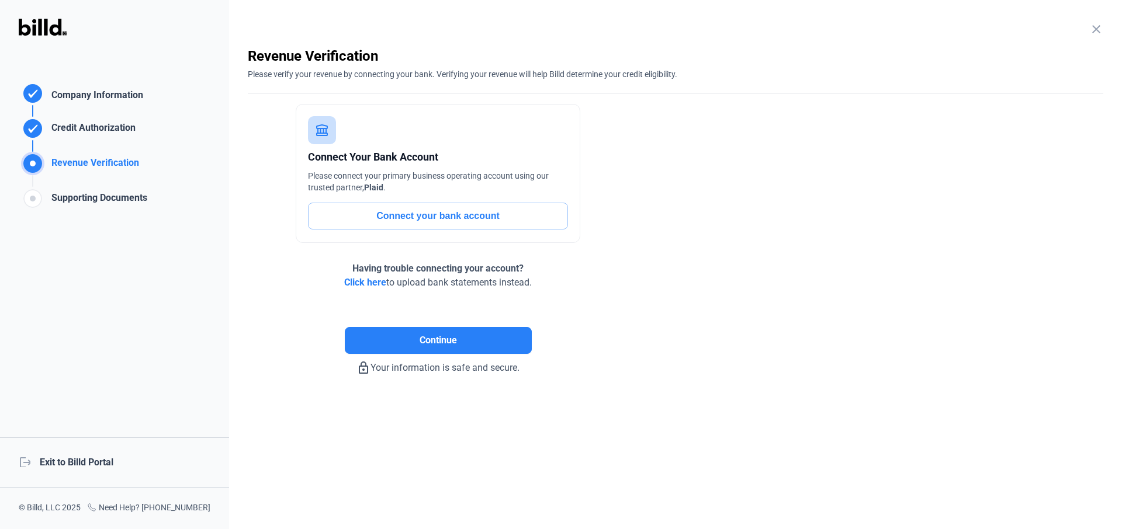
scroll to position [0, 0]
click at [415, 223] on button "Connect your bank account" at bounding box center [438, 216] width 260 height 27
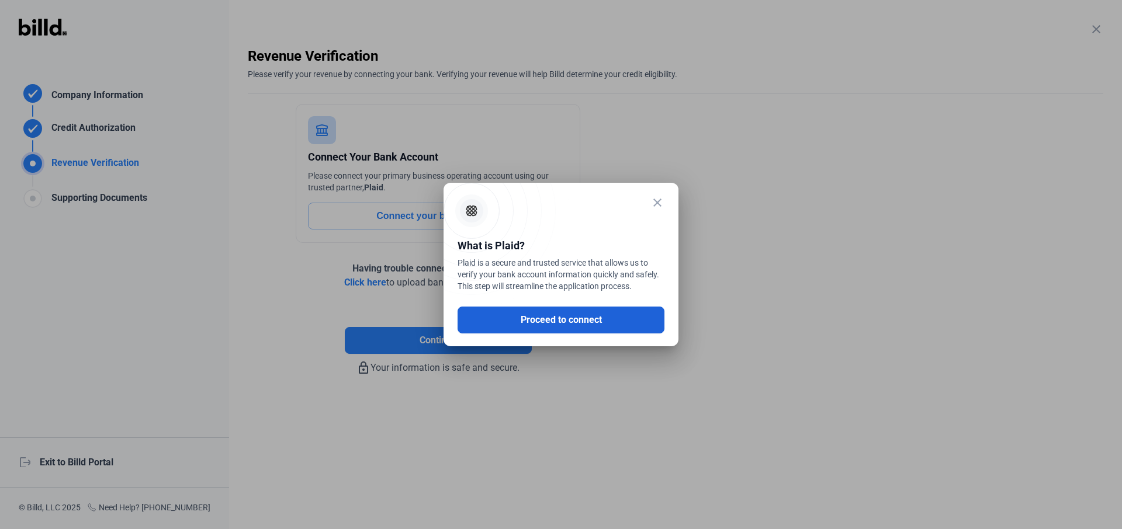
click at [525, 318] on button "Proceed to connect" at bounding box center [561, 320] width 207 height 27
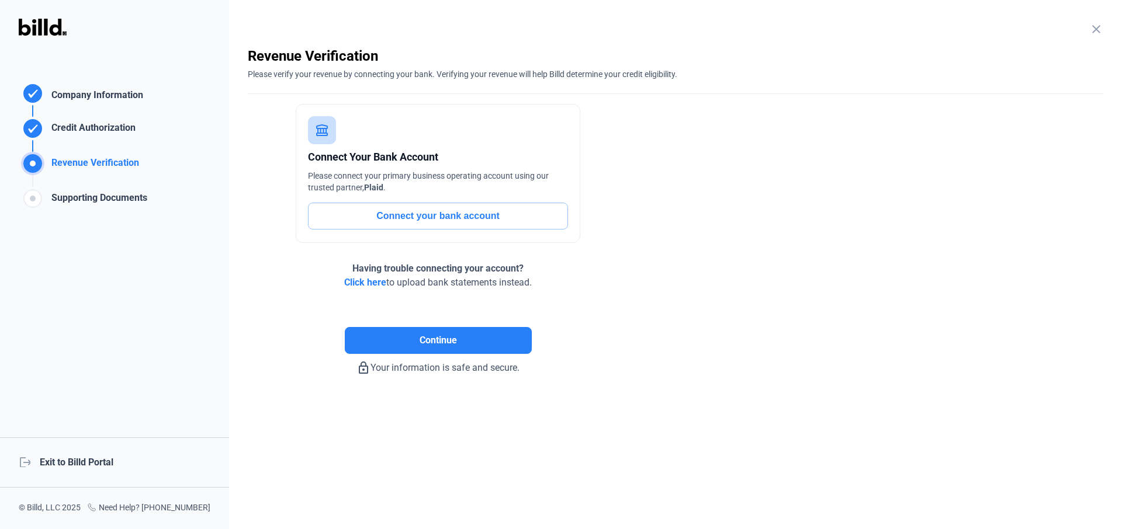
click at [373, 280] on span "Click here" at bounding box center [365, 282] width 42 height 11
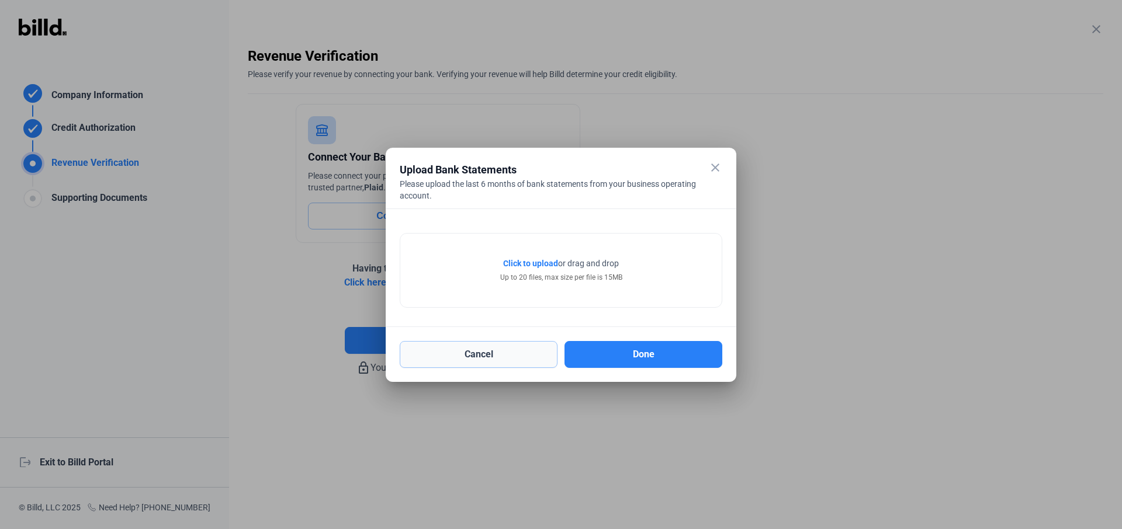
click at [527, 353] on button "Cancel" at bounding box center [479, 354] width 158 height 27
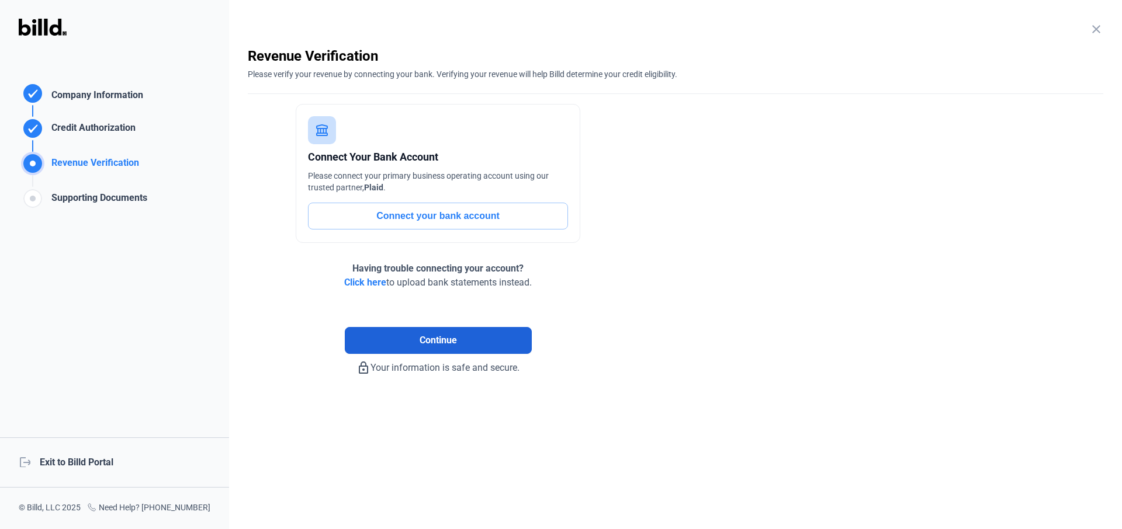
click at [484, 336] on button "Continue" at bounding box center [438, 340] width 187 height 27
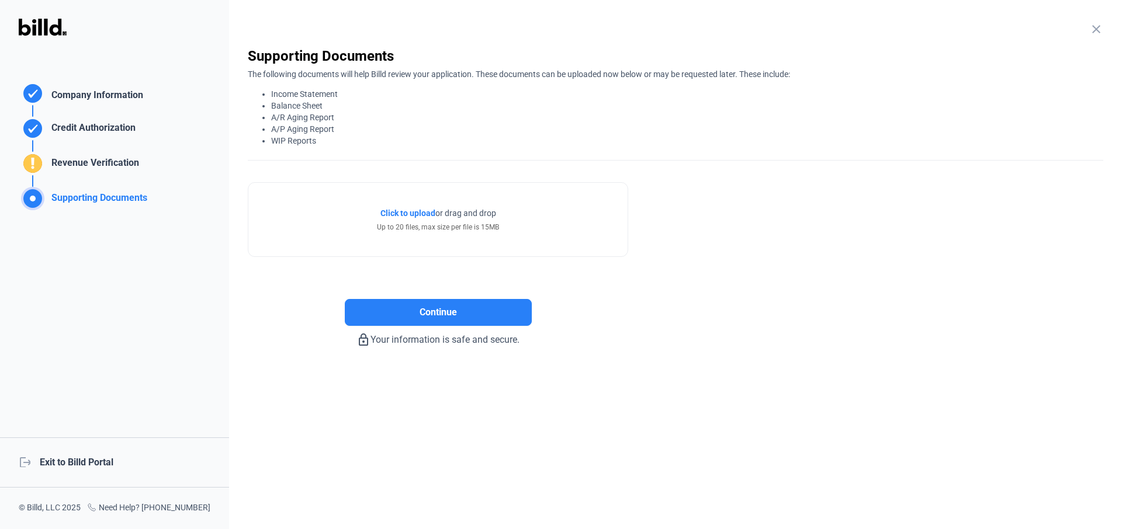
click at [123, 165] on div "Revenue Verification" at bounding box center [93, 165] width 92 height 19
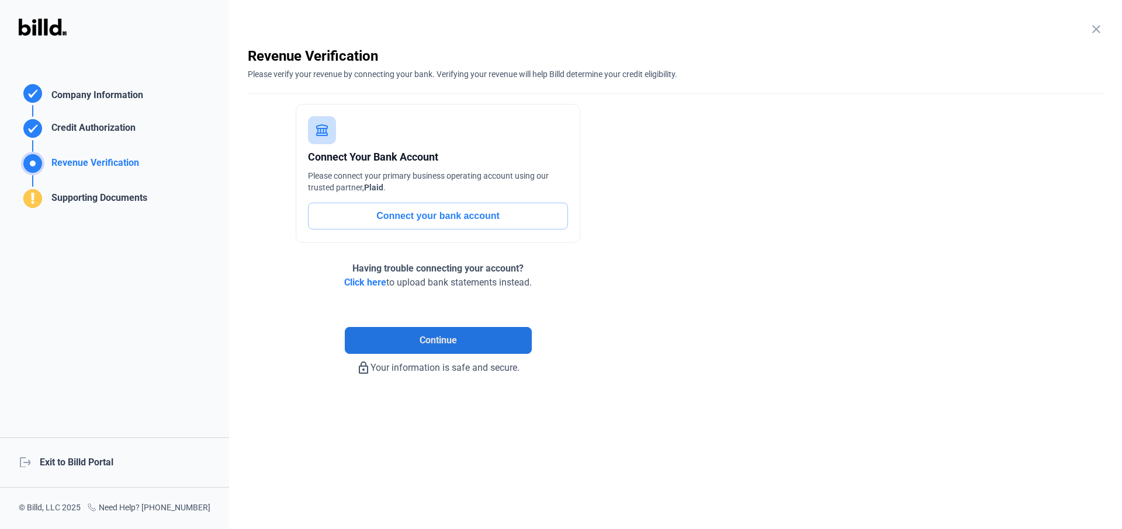
click at [122, 203] on div "Supporting Documents" at bounding box center [97, 200] width 101 height 19
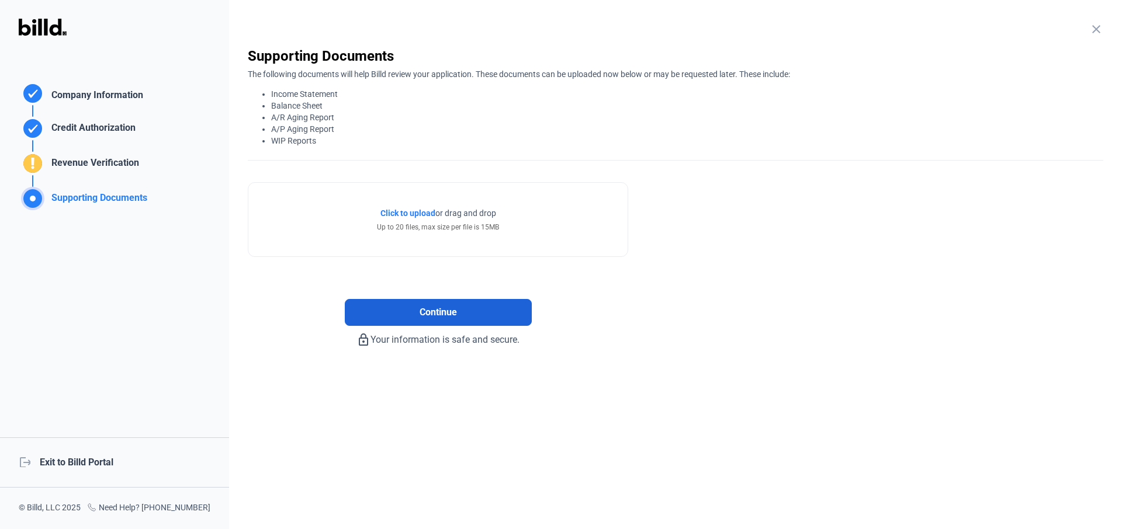
click at [467, 310] on button "Continue" at bounding box center [438, 312] width 187 height 27
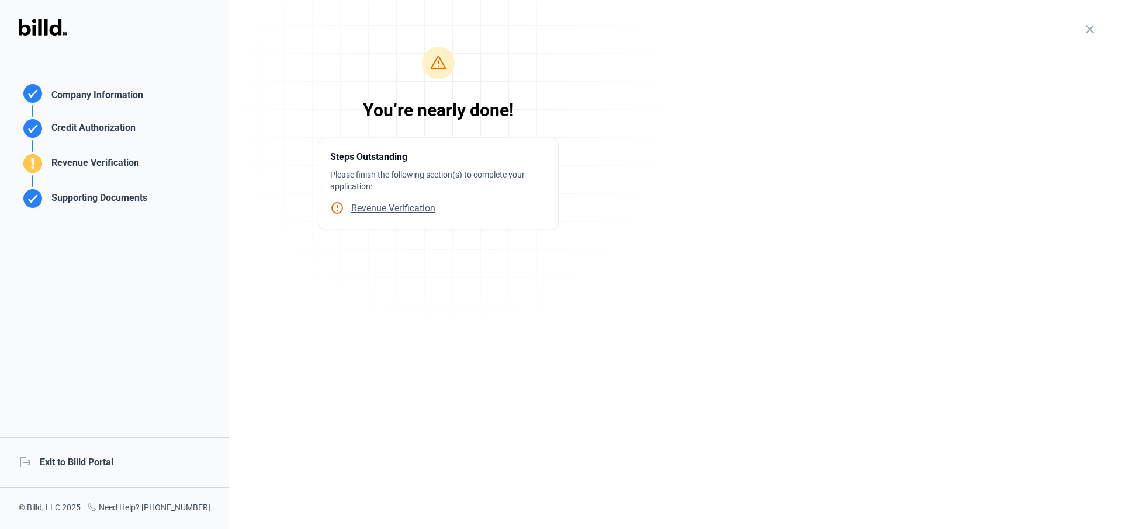
click at [108, 442] on div "logout Exit to Billd Portal" at bounding box center [114, 463] width 229 height 50
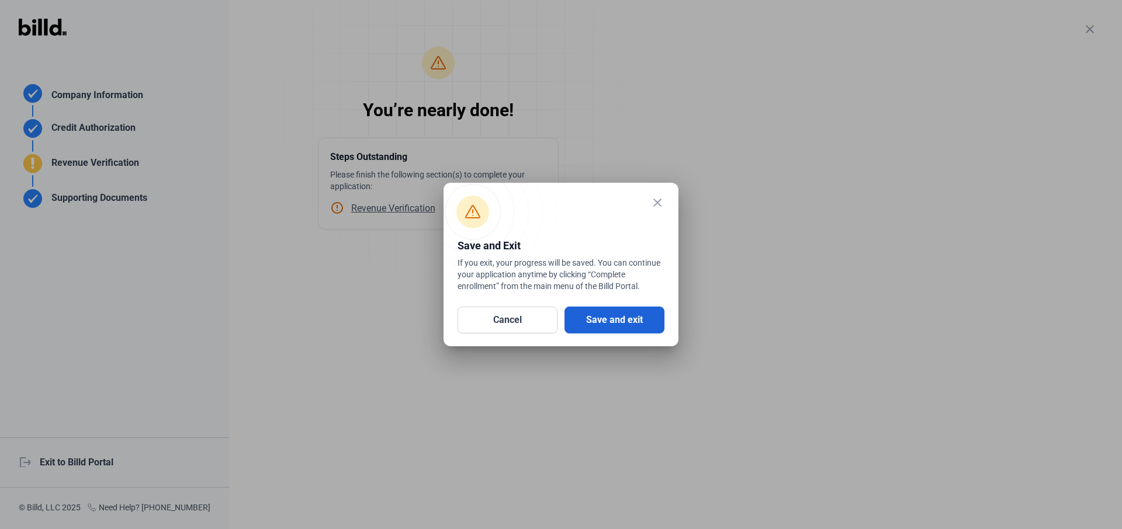
click at [604, 329] on button "Save and exit" at bounding box center [615, 320] width 100 height 27
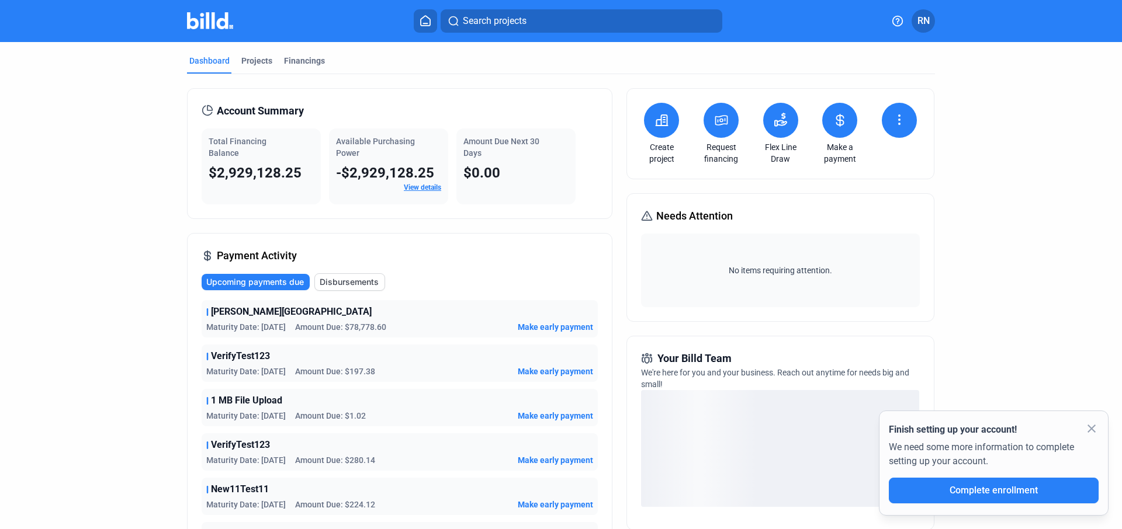
click at [841, 428] on mat-icon "close" at bounding box center [1092, 429] width 14 height 14
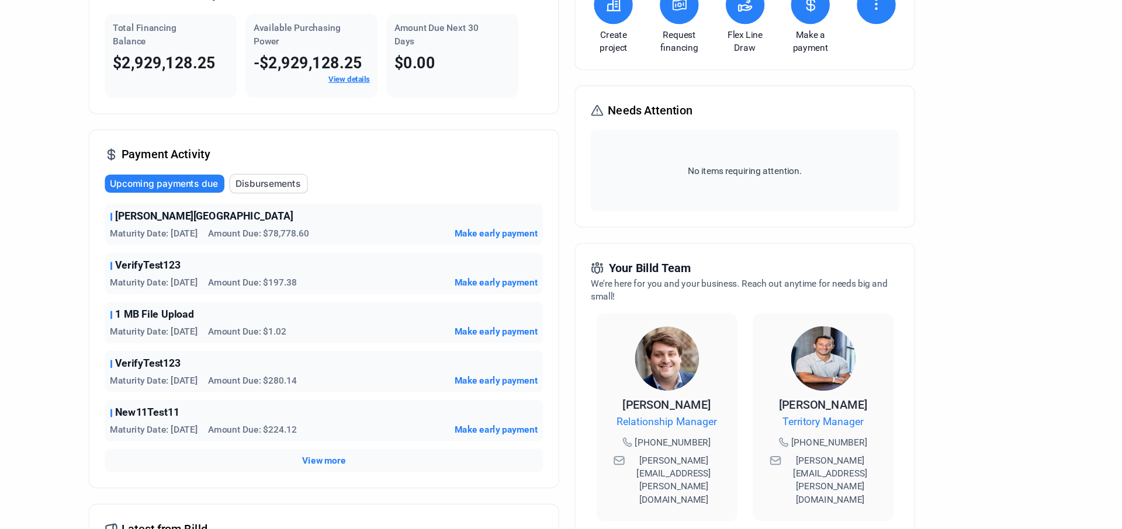
click at [745, 275] on div "Your Billd Team We're here for you and your business. Reach out anytime for nee…" at bounding box center [779, 404] width 307 height 266
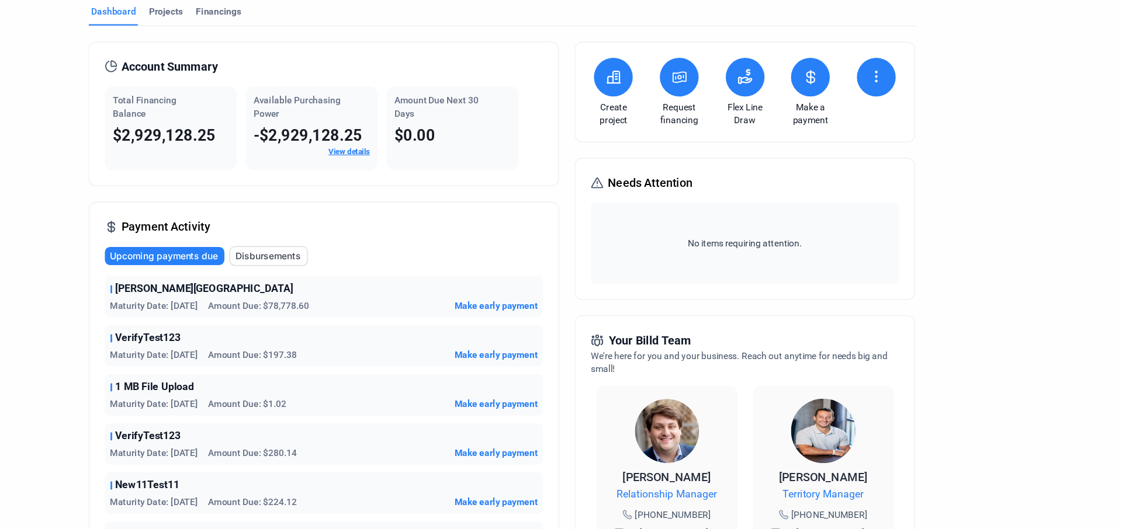
click at [422, 191] on link "View details" at bounding box center [422, 187] width 37 height 8
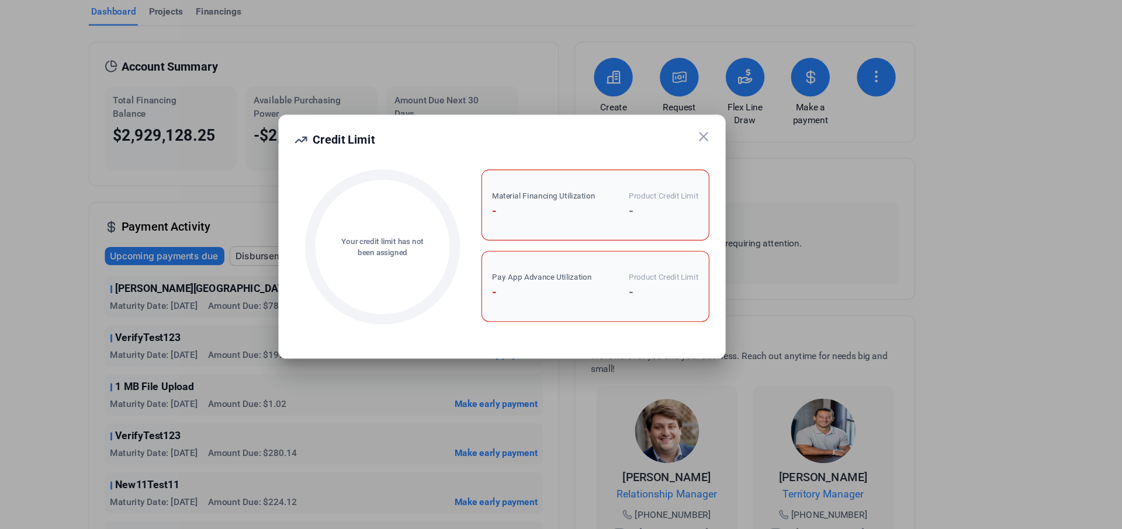
click at [746, 176] on icon at bounding box center [743, 174] width 7 height 7
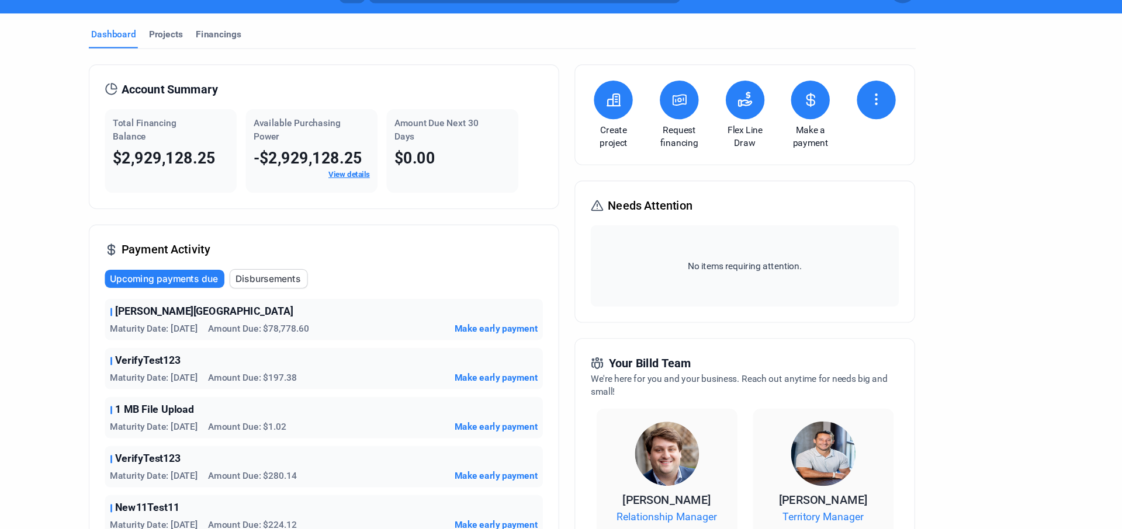
click at [414, 187] on link "View details" at bounding box center [422, 187] width 37 height 8
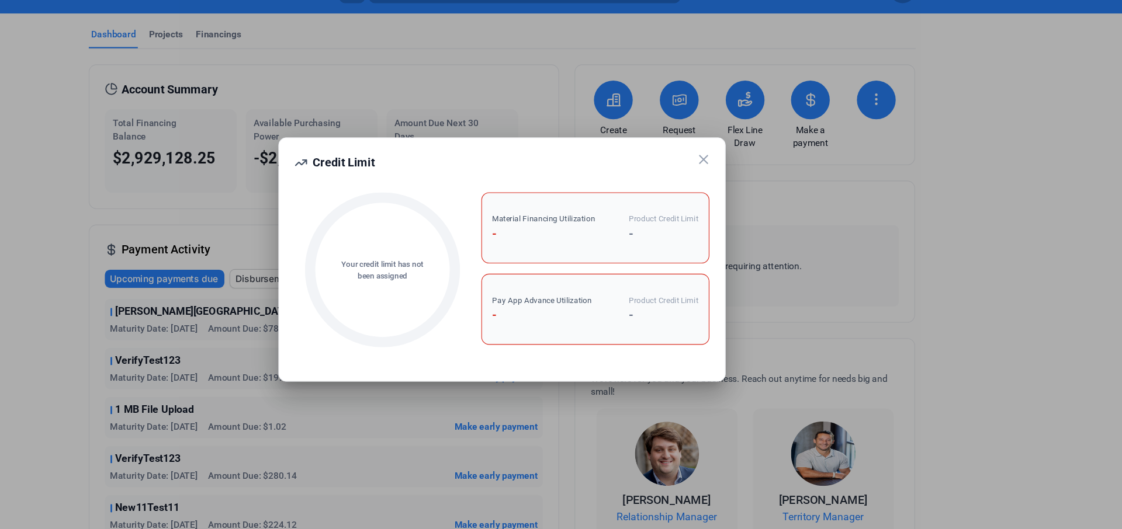
click at [746, 178] on icon at bounding box center [743, 174] width 14 height 14
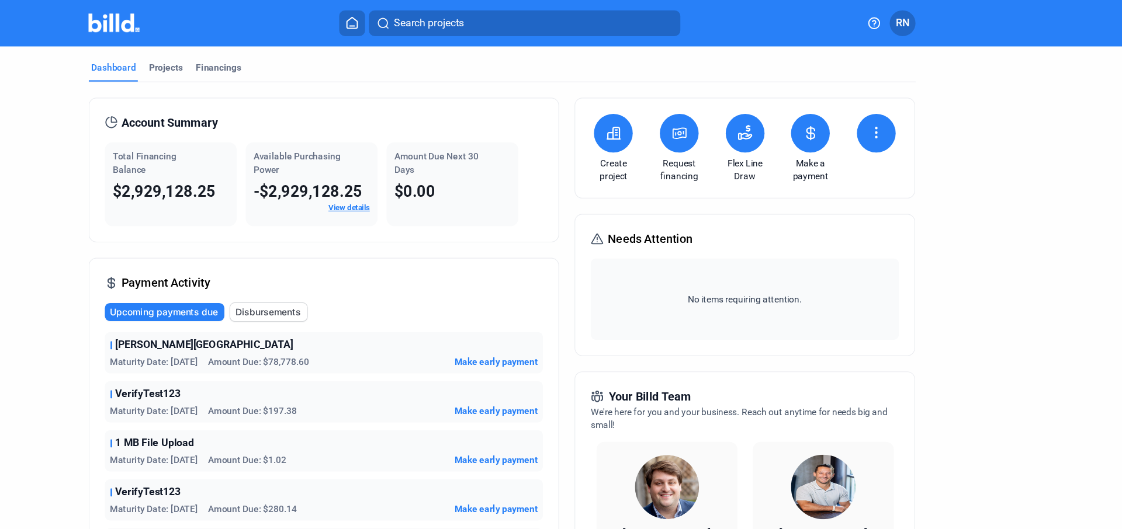
click at [657, 125] on icon at bounding box center [662, 120] width 12 height 11
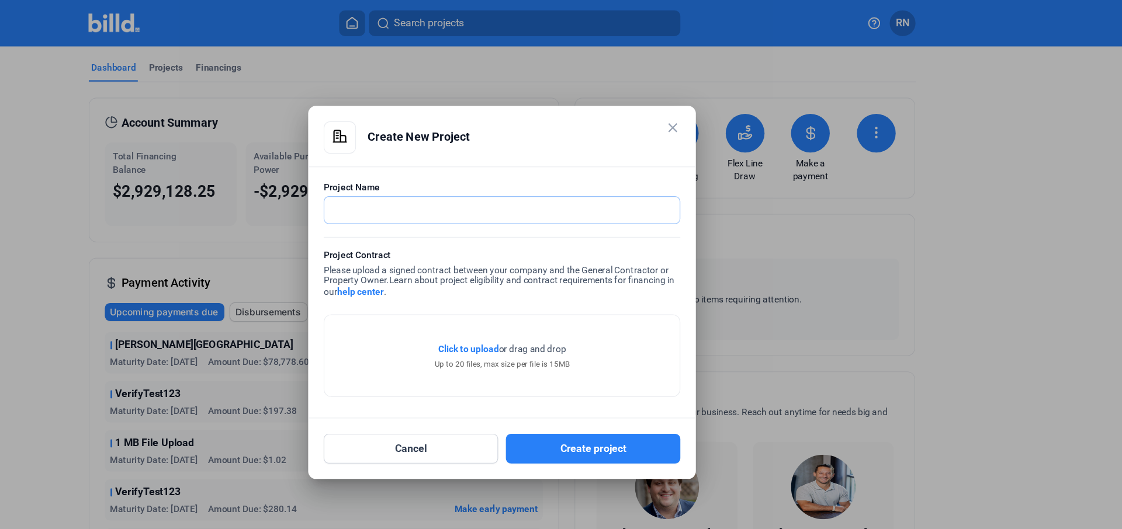
click at [603, 182] on input "text" at bounding box center [554, 190] width 309 height 24
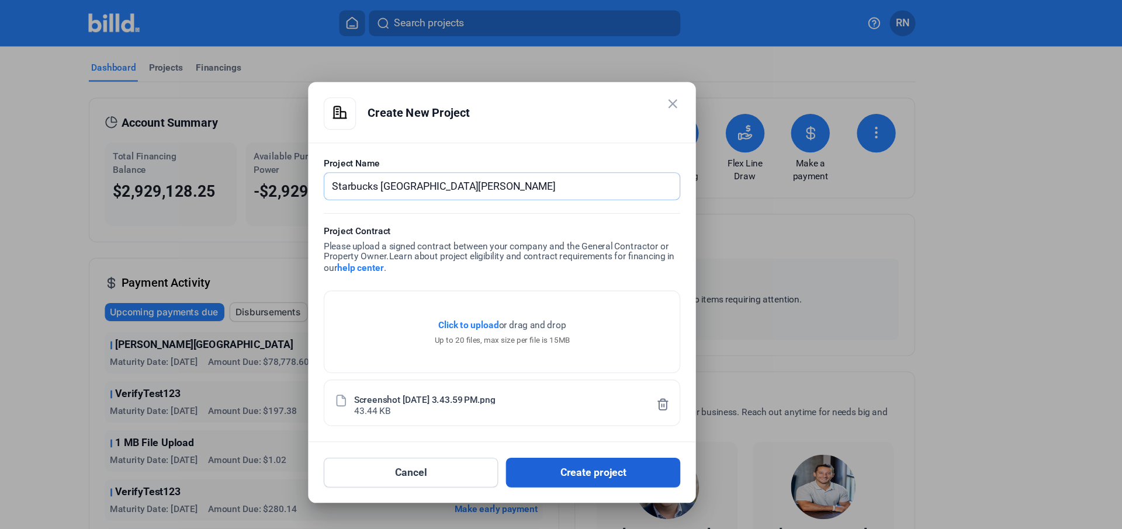
type input "Starbucks South Lamar"
click at [617, 427] on button "Create project" at bounding box center [644, 427] width 158 height 27
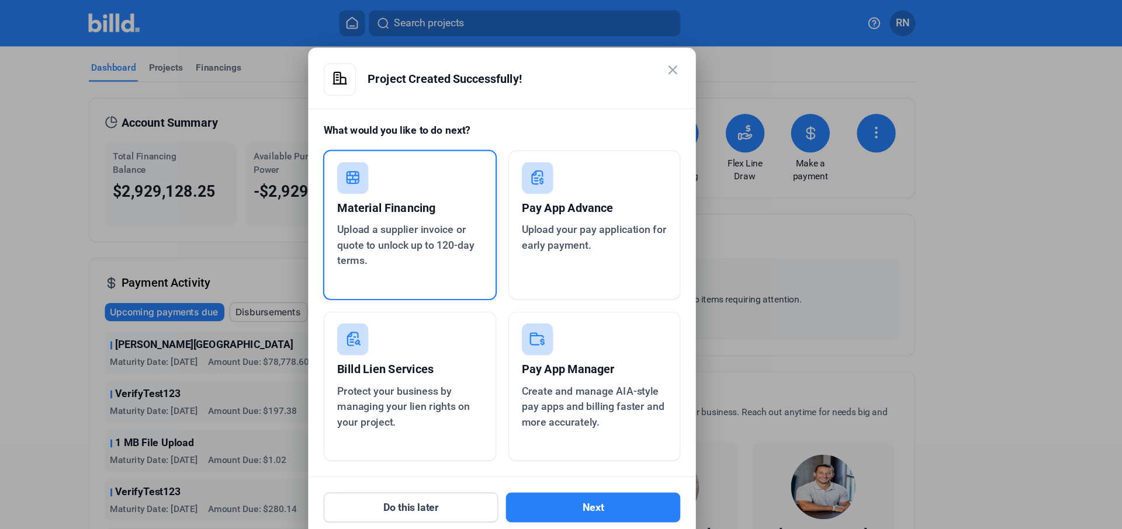
click at [511, 201] on div "Upload a supplier invoice or quote to unlock up to 120-day terms." at bounding box center [477, 222] width 131 height 42
click at [633, 201] on div "Upload your pay application for early payment." at bounding box center [644, 215] width 131 height 28
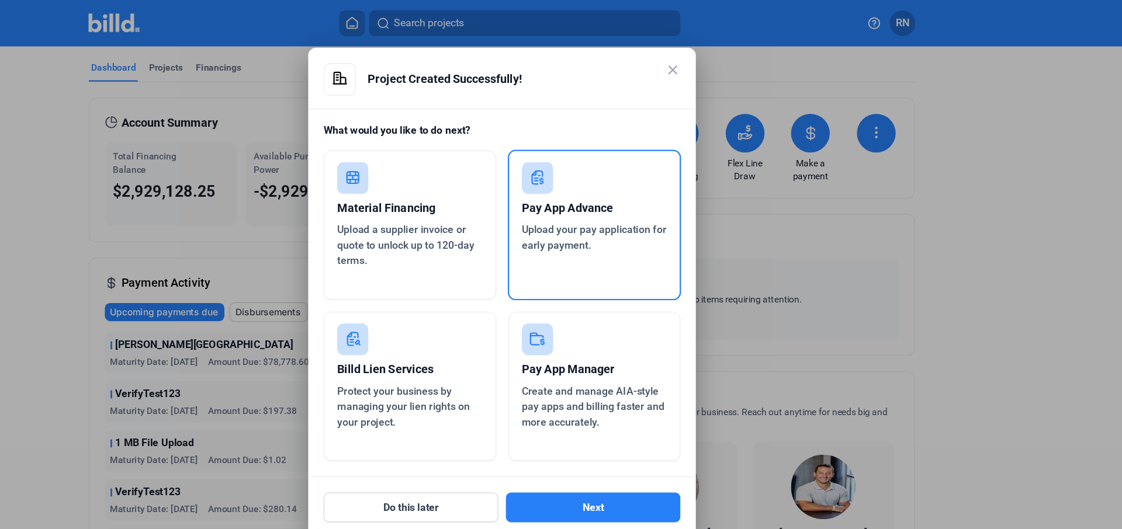
click at [483, 204] on span "Upload a supplier invoice or quote to unlock up to 120-day terms." at bounding box center [474, 221] width 124 height 39
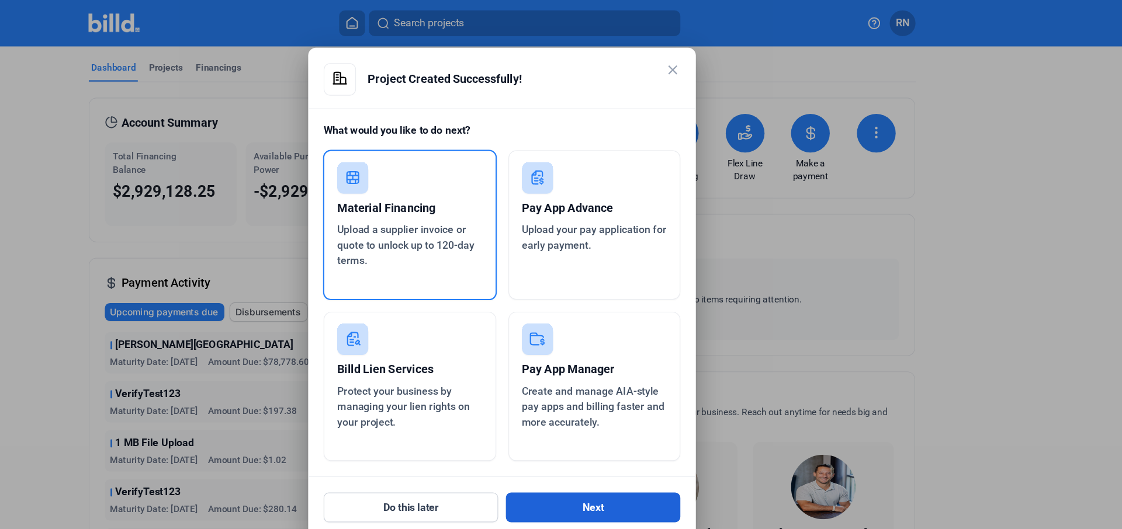
click at [632, 442] on button "Next" at bounding box center [644, 459] width 158 height 27
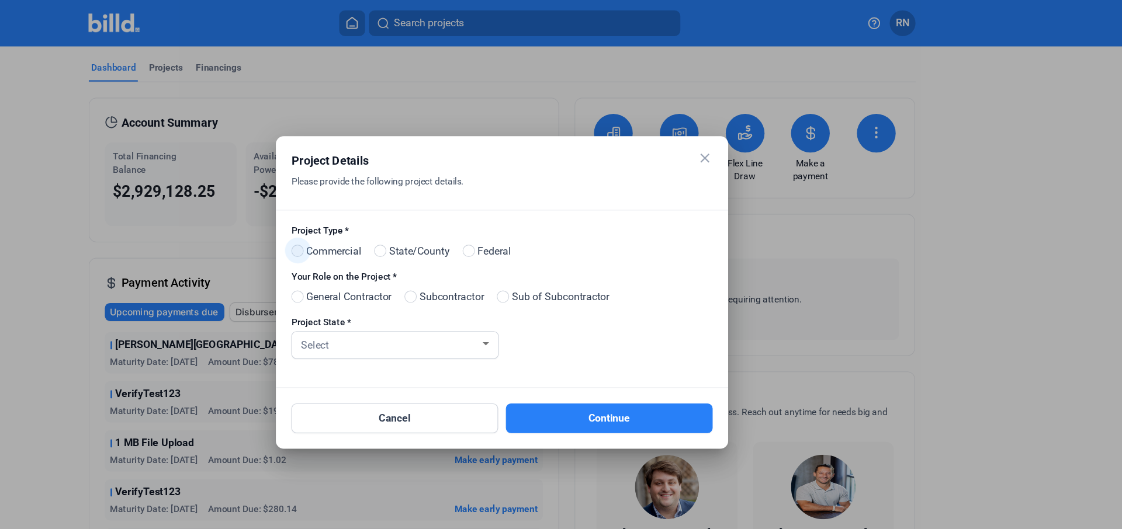
click at [379, 227] on span at bounding box center [375, 226] width 11 height 11
click at [379, 227] on input "Commercial" at bounding box center [374, 227] width 9 height 9
radio input "true"
click at [484, 270] on span at bounding box center [478, 268] width 11 height 11
click at [482, 270] on input "Subcontractor" at bounding box center [477, 269] width 9 height 9
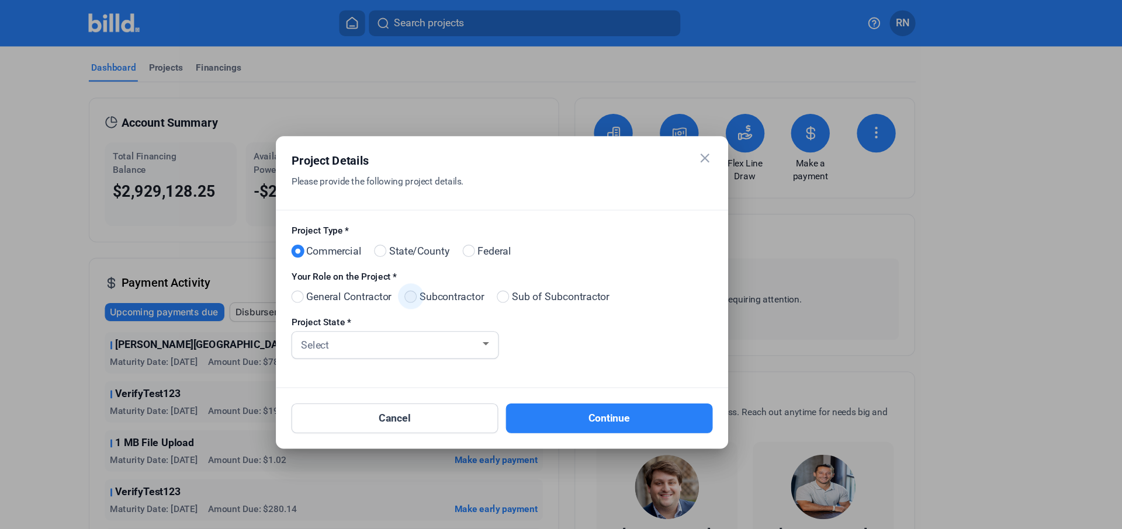
radio input "true"
click at [480, 304] on div "Select" at bounding box center [459, 311] width 164 height 16
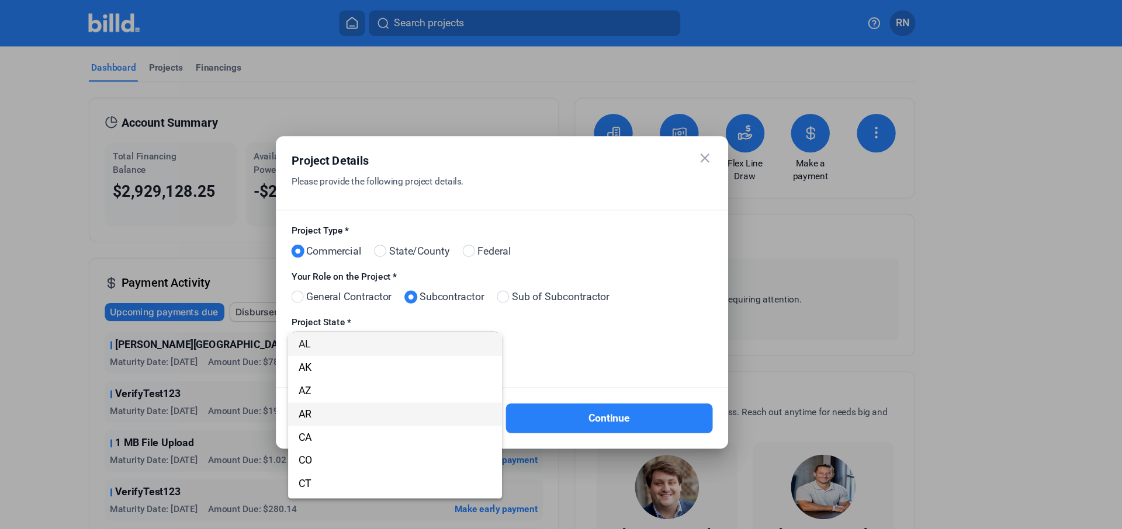
click at [469, 370] on span "AR" at bounding box center [464, 375] width 175 height 21
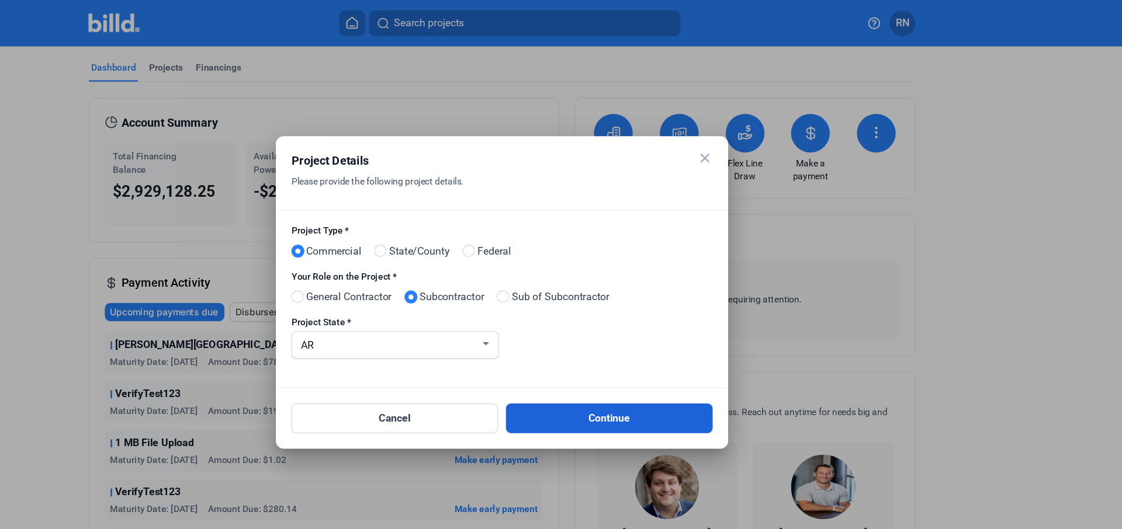
click at [594, 383] on button "Continue" at bounding box center [658, 378] width 187 height 27
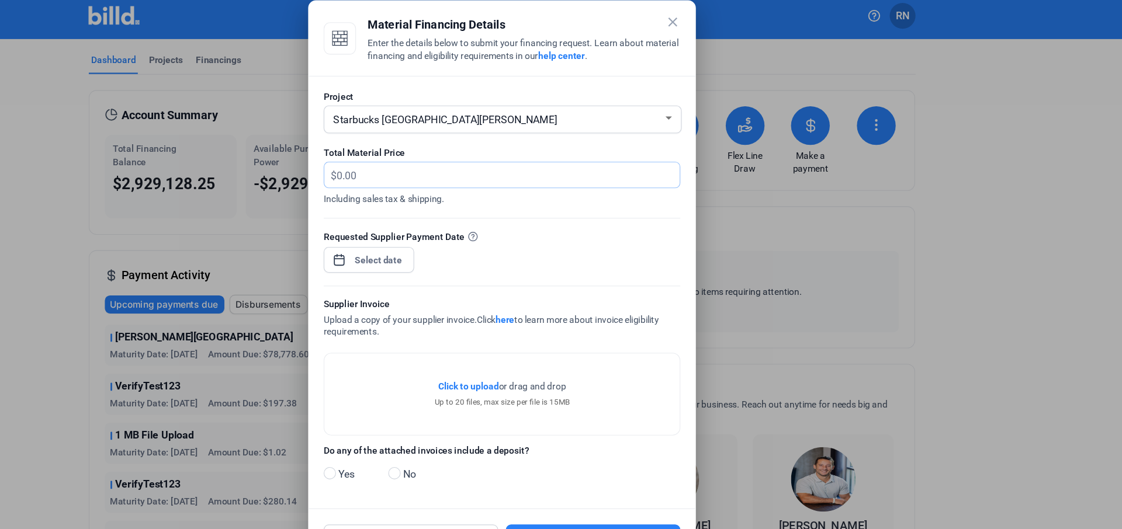
click at [472, 168] on input "text" at bounding box center [566, 165] width 310 height 23
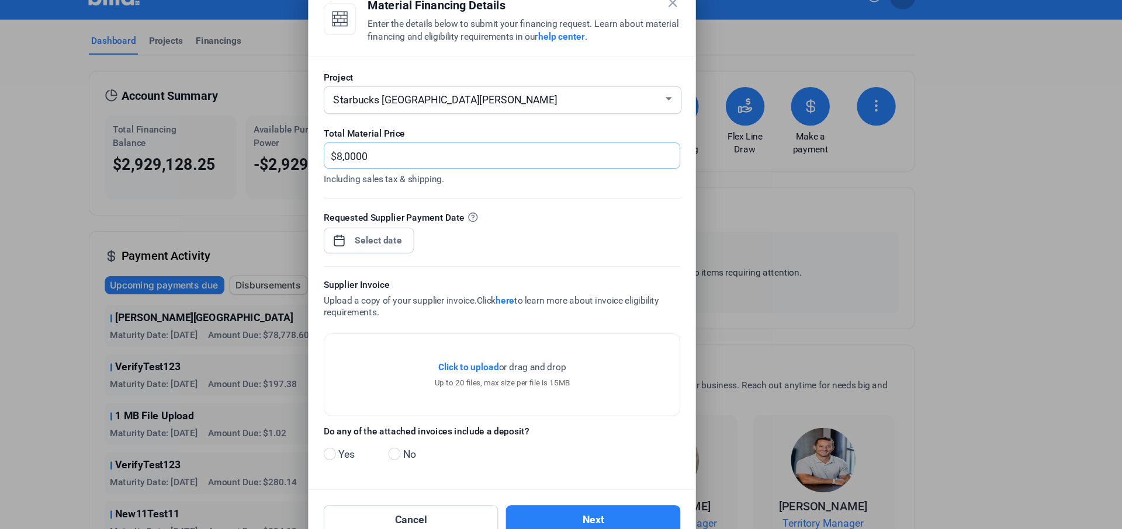
type input "80,000"
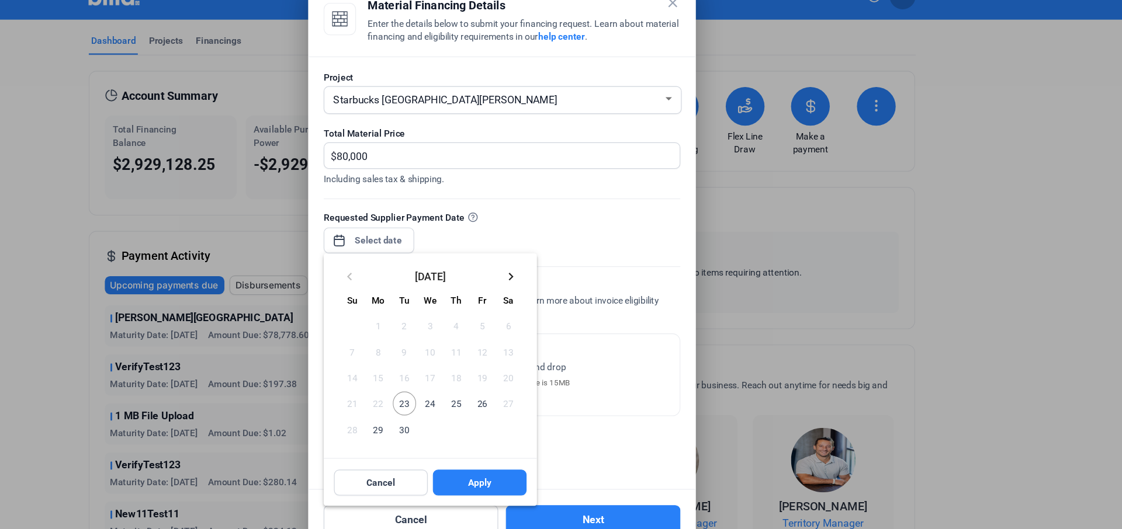
click at [459, 240] on div "close Material Financing Details Enter the details below to submit your financi…" at bounding box center [561, 264] width 1122 height 529
click at [519, 389] on span "25" at bounding box center [519, 389] width 21 height 21
click at [534, 442] on span "Apply" at bounding box center [541, 461] width 21 height 12
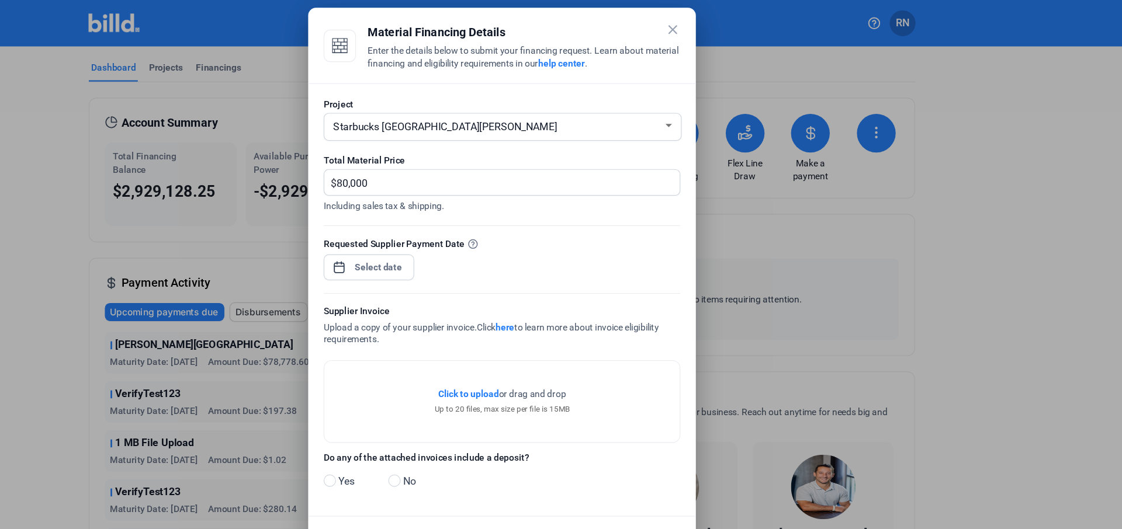
click at [529, 108] on div "Starbucks South Lamar" at bounding box center [556, 114] width 300 height 16
click at [532, 80] on div at bounding box center [561, 264] width 1122 height 529
click at [527, 110] on div "Starbucks South Lamar" at bounding box center [556, 114] width 300 height 16
click at [532, 90] on div at bounding box center [561, 264] width 1122 height 529
click at [527, 113] on div "Starbucks South Lamar" at bounding box center [556, 114] width 300 height 16
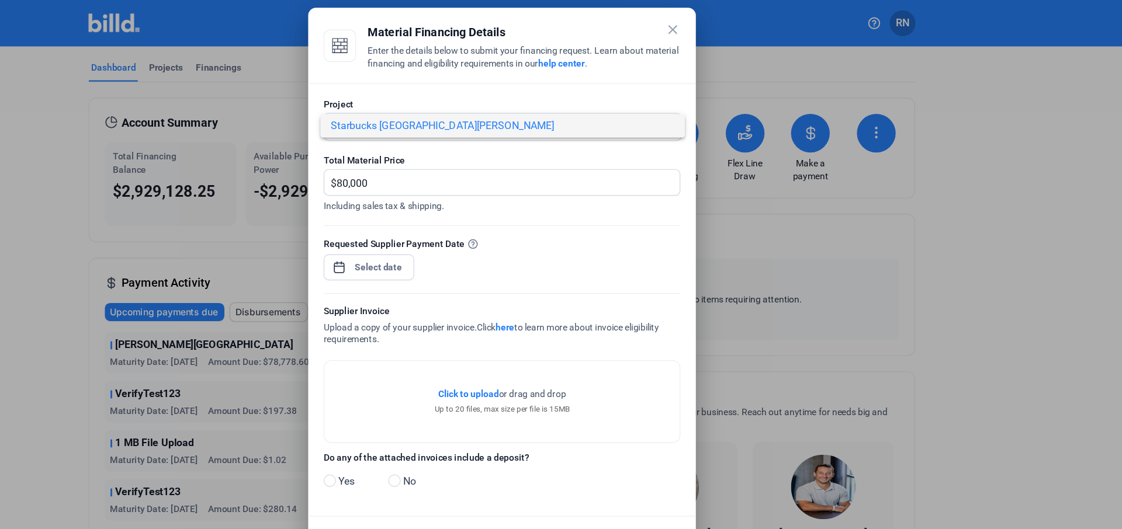
click at [490, 92] on div at bounding box center [561, 264] width 1122 height 529
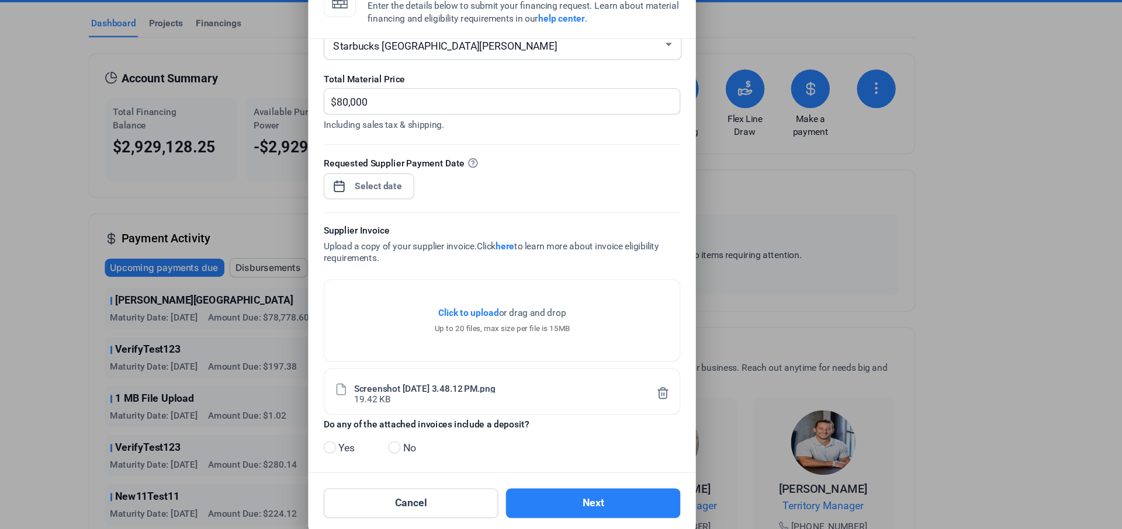
scroll to position [43, 0]
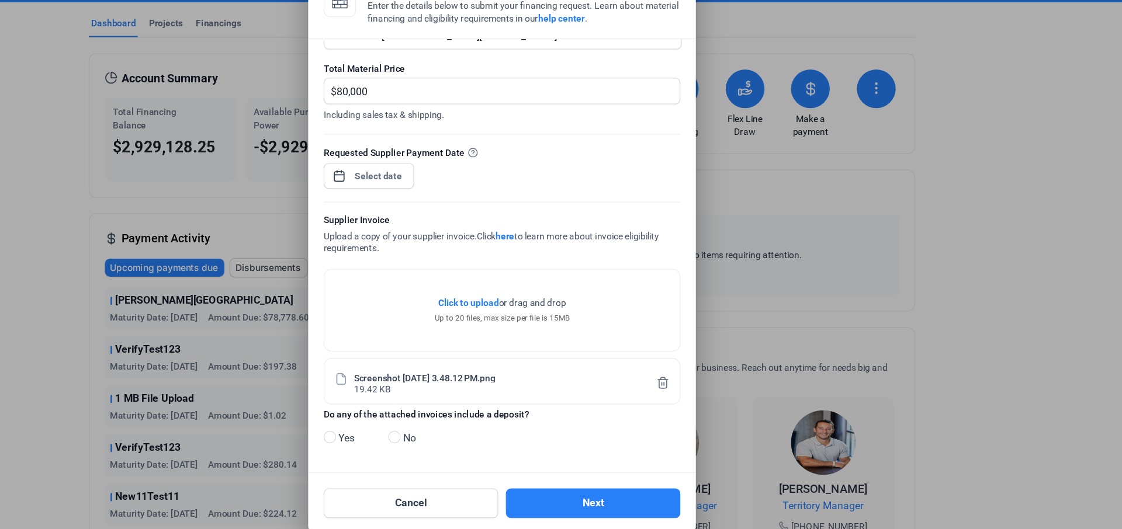
drag, startPoint x: 396, startPoint y: 416, endPoint x: 521, endPoint y: 424, distance: 124.7
click at [521, 424] on div "Project Starbucks South Lamar Total Material Price $ 80,000 Including sales tax…" at bounding box center [561, 271] width 351 height 393
click at [521, 424] on div "Do any of the attached invoices include a deposit? Yes No" at bounding box center [561, 431] width 323 height 44
click at [468, 435] on span at bounding box center [463, 435] width 11 height 11
click at [467, 435] on input "No" at bounding box center [462, 436] width 9 height 9
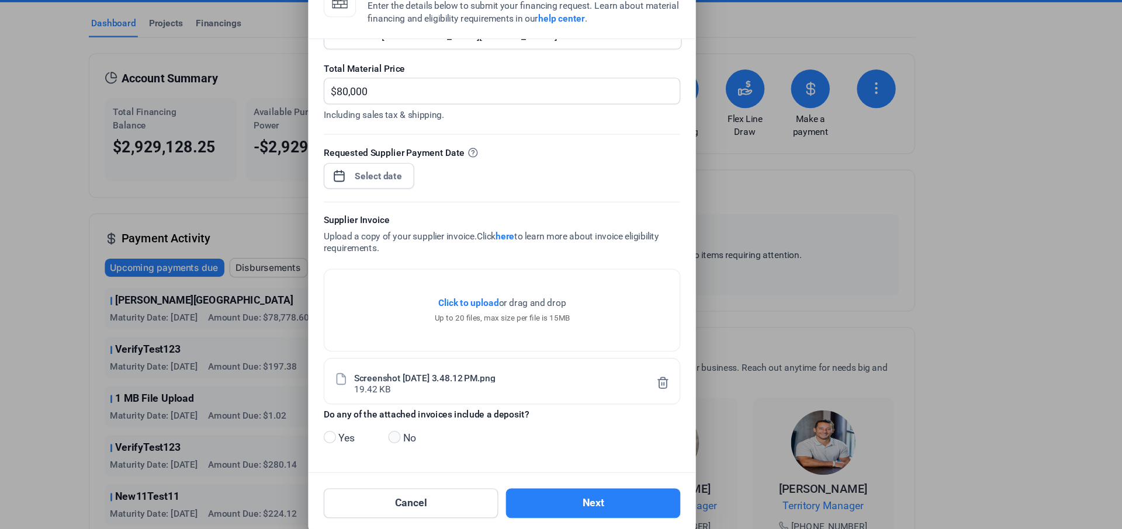
radio input "true"
click at [616, 442] on button "Next" at bounding box center [644, 495] width 158 height 27
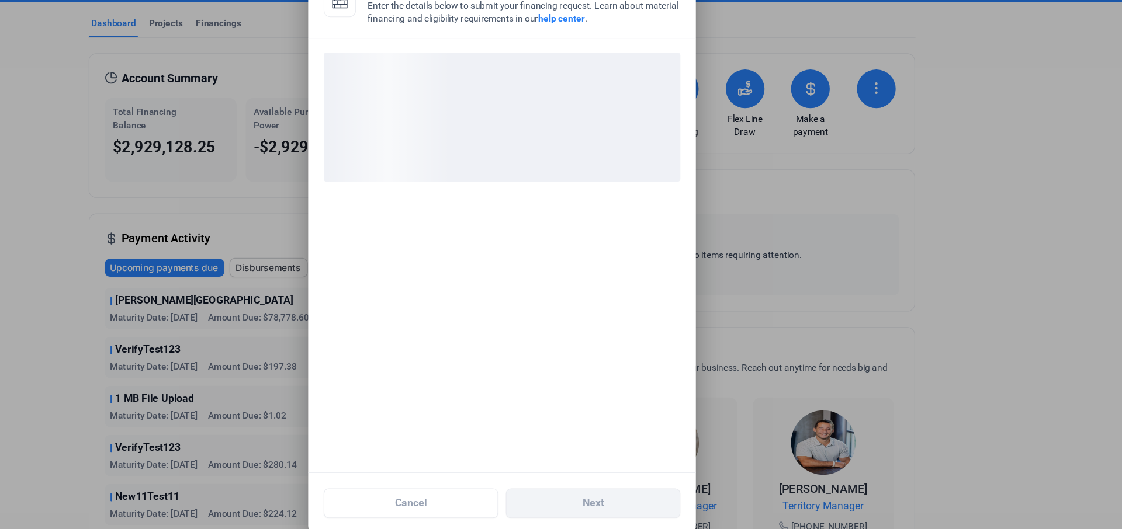
scroll to position [0, 0]
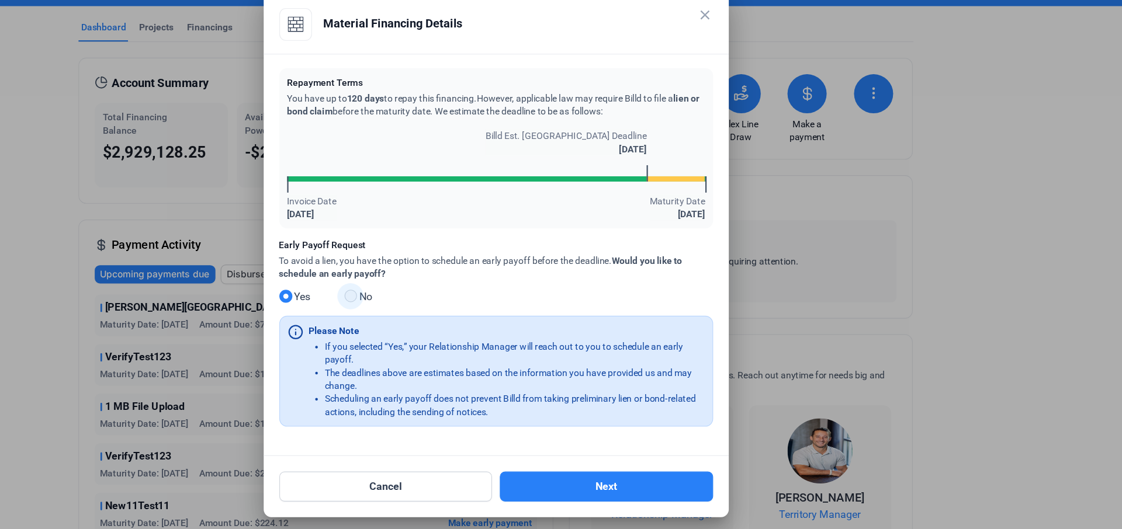
click at [431, 302] on span at bounding box center [430, 301] width 11 height 11
click at [431, 302] on input "No" at bounding box center [429, 302] width 9 height 9
radio input "true"
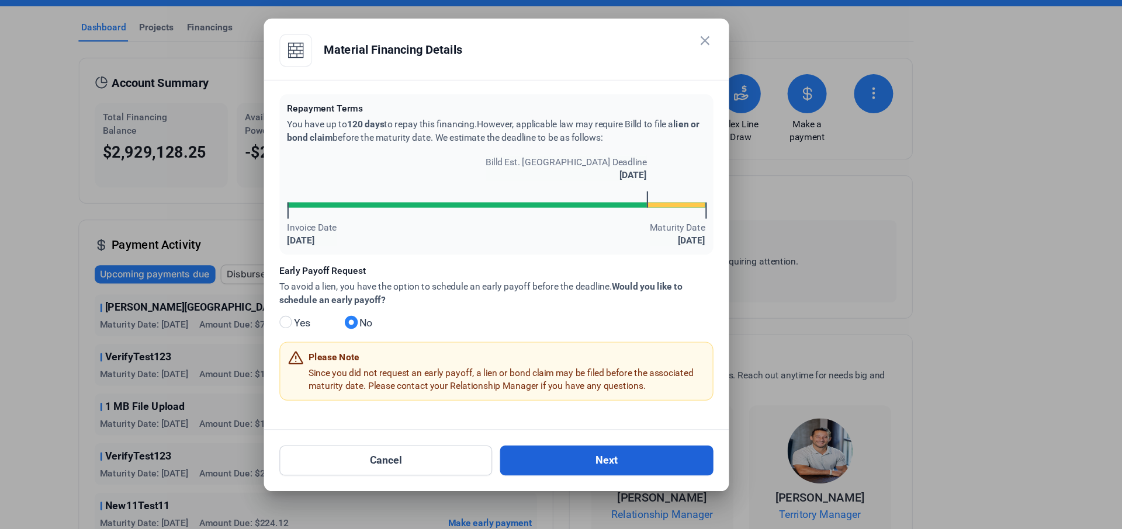
click at [601, 438] on button "Next" at bounding box center [660, 449] width 191 height 27
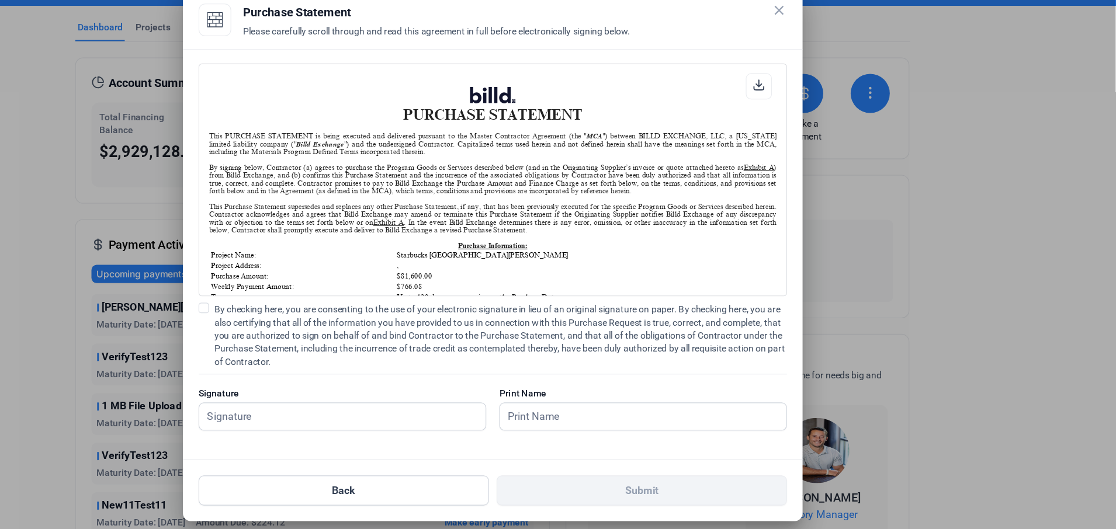
scroll to position [1, 0]
click at [302, 313] on span at bounding box center [299, 312] width 9 height 9
click at [0, 0] on input "By checking here, you are consenting to the use of your electronic signature in…" at bounding box center [0, 0] width 0 height 0
click at [394, 416] on input "text" at bounding box center [423, 410] width 257 height 24
type input "Russell"
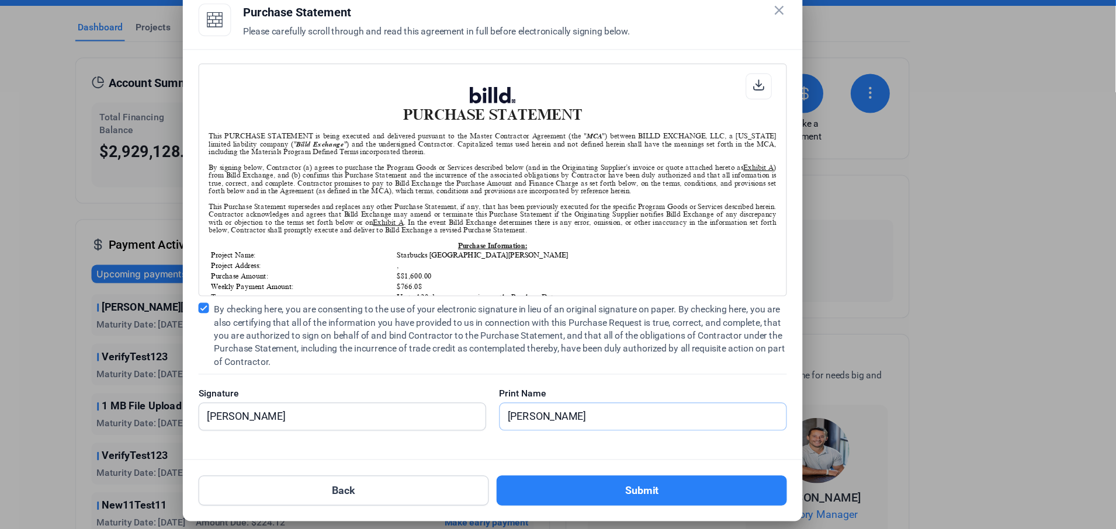
type input "Russell"
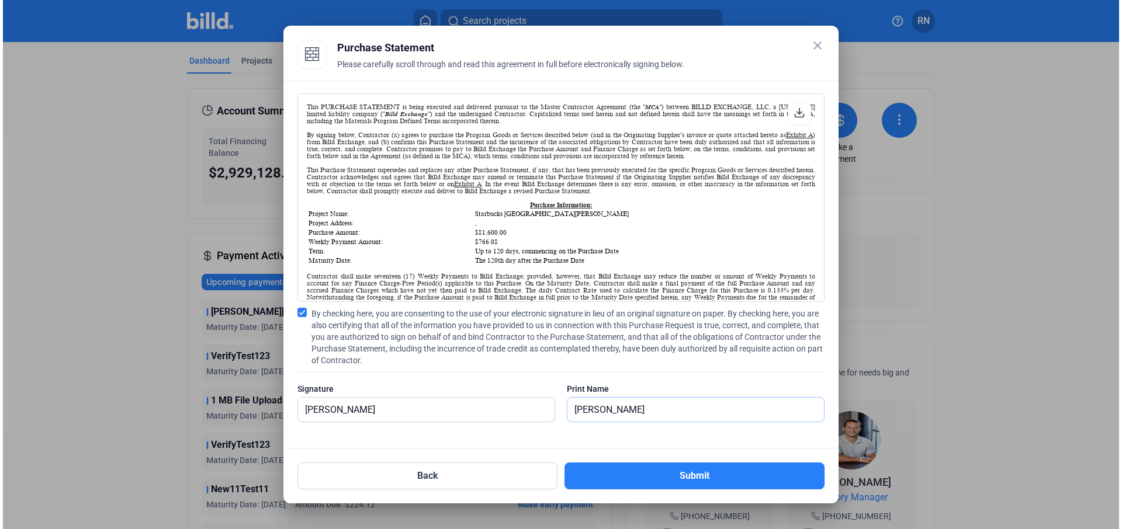
scroll to position [47, 0]
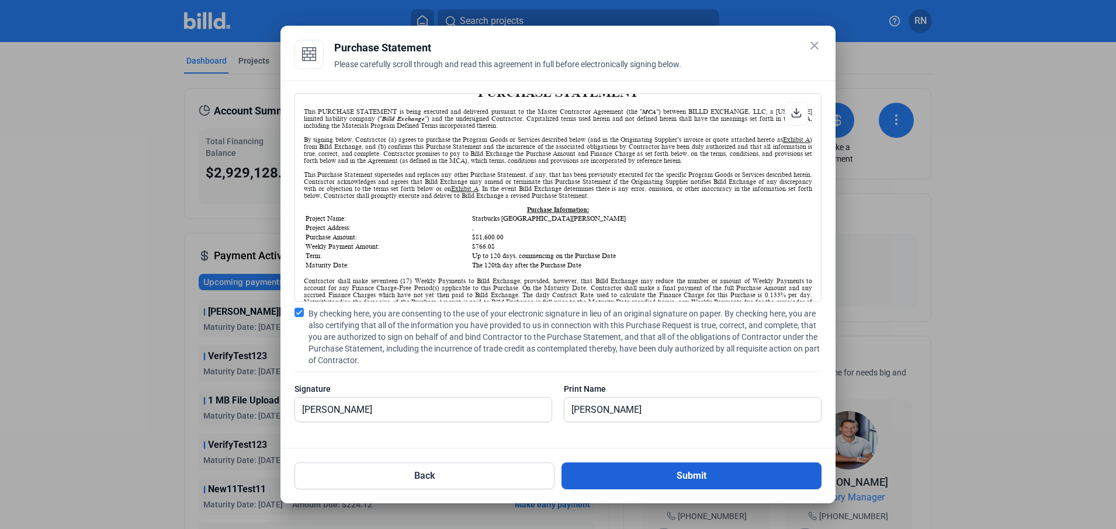
click at [649, 442] on button "Submit" at bounding box center [692, 476] width 260 height 27
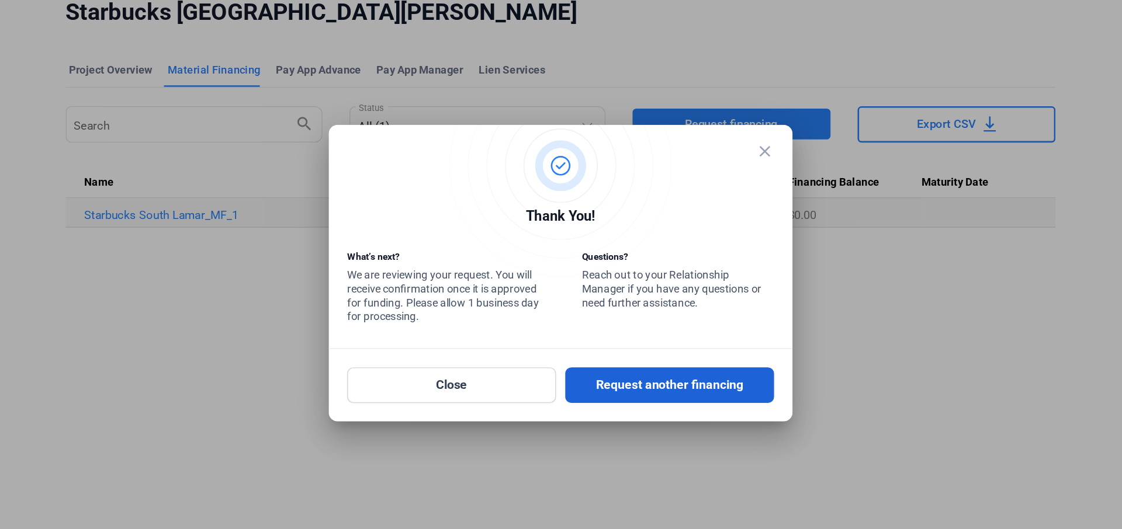
click at [638, 344] on button "Request another financing" at bounding box center [644, 349] width 158 height 27
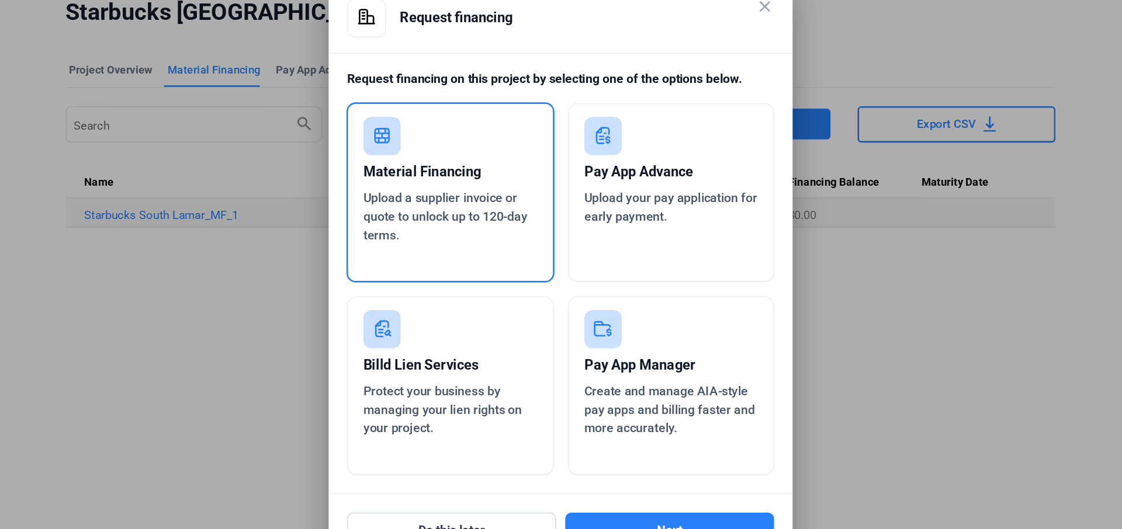
click at [645, 248] on div "Pay App Advance Upload your pay application for early payment." at bounding box center [645, 203] width 156 height 135
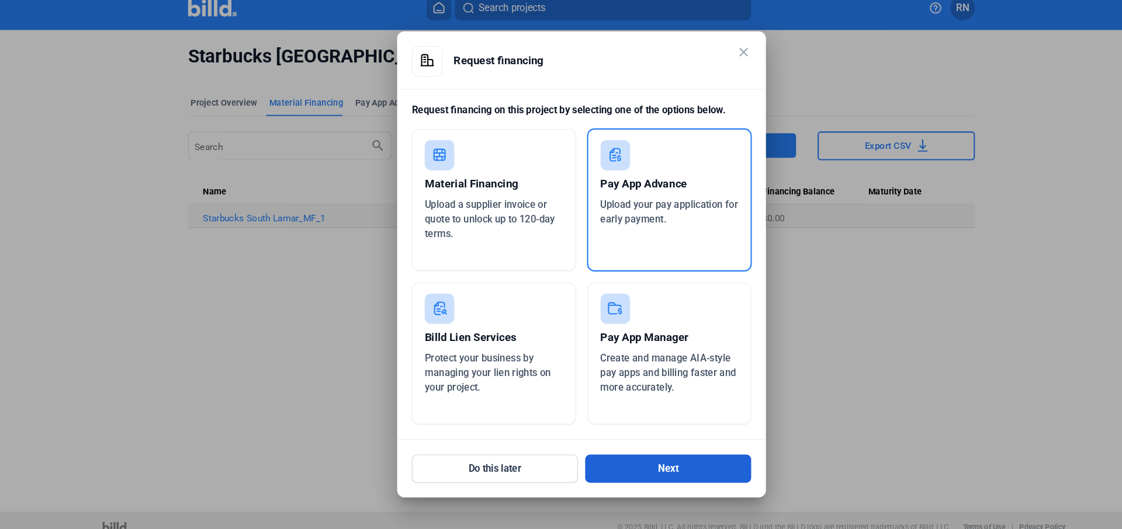
click at [604, 442] on button "Next" at bounding box center [644, 459] width 158 height 27
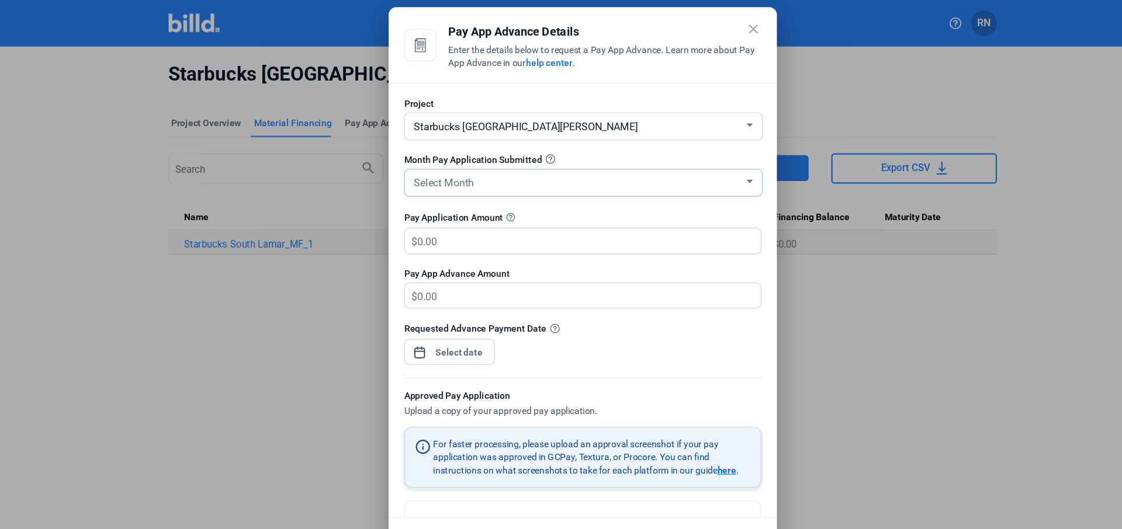
click at [520, 172] on div "Select Month" at bounding box center [561, 165] width 311 height 24
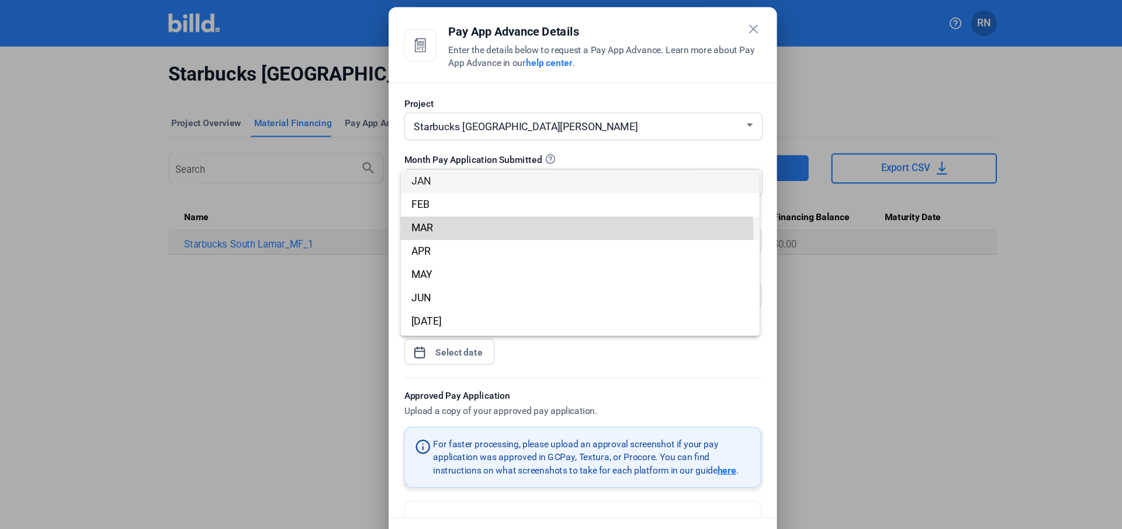
click at [515, 210] on span "MAR" at bounding box center [558, 206] width 305 height 21
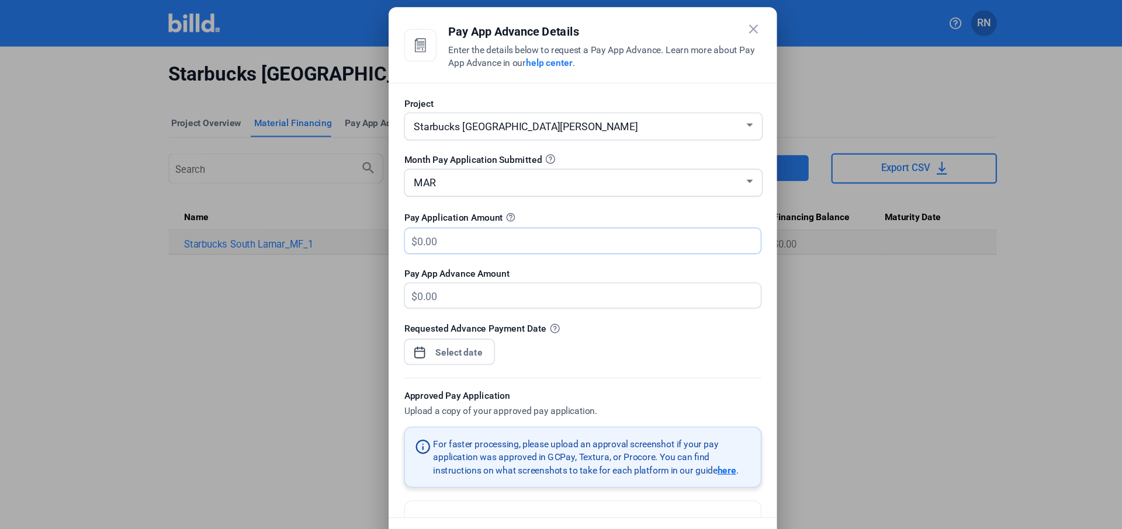
click at [507, 216] on input "text" at bounding box center [559, 217] width 297 height 23
type input "100,000"
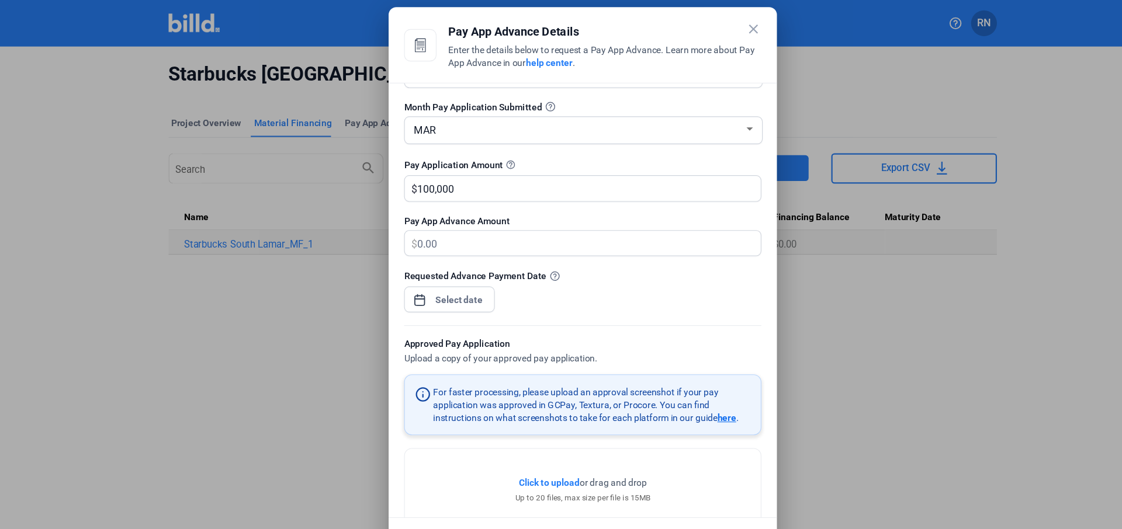
click at [446, 278] on div at bounding box center [449, 271] width 50 height 21
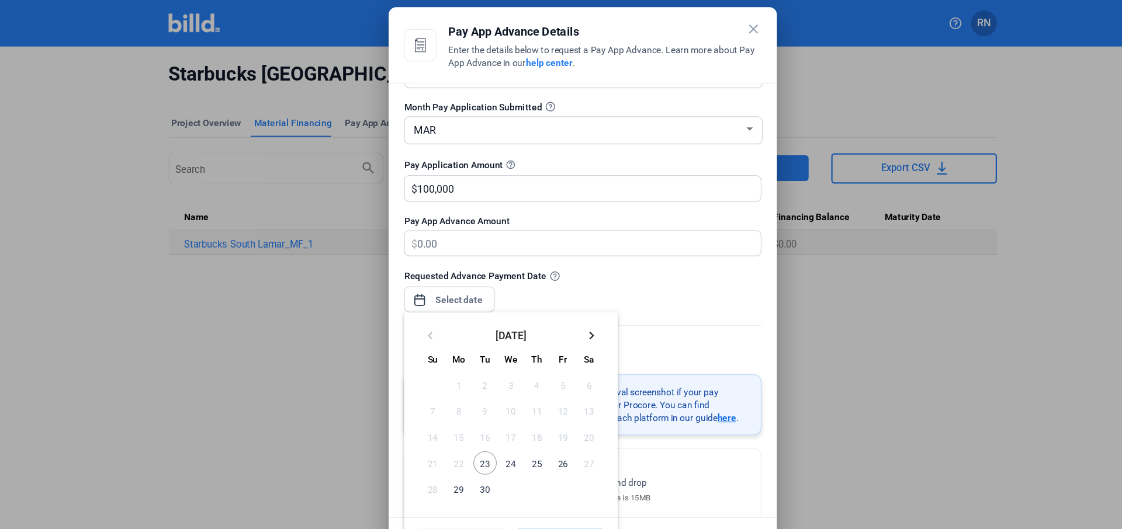
click at [495, 424] on span "24" at bounding box center [496, 418] width 21 height 21
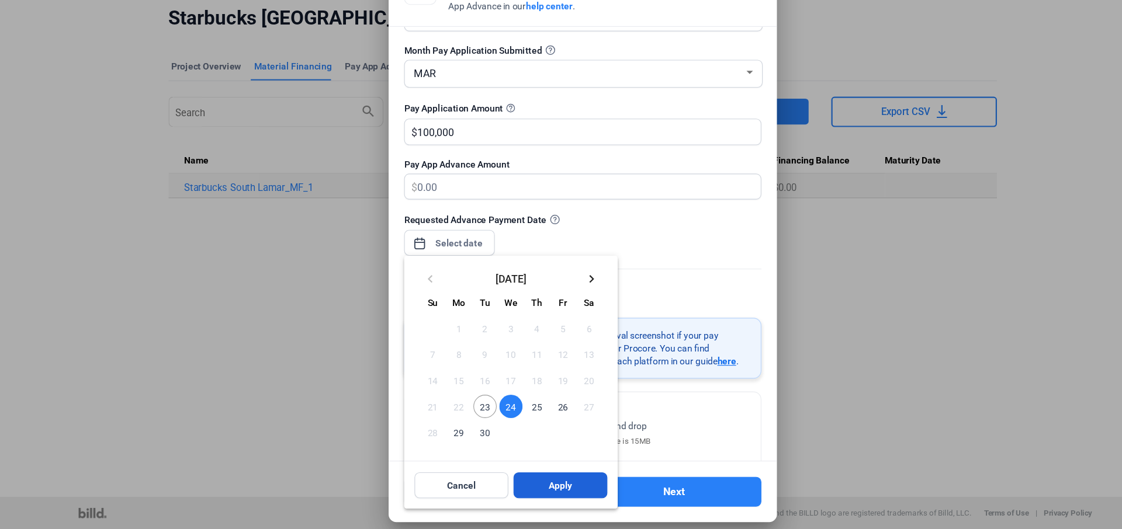
click at [518, 442] on button "Apply" at bounding box center [540, 489] width 85 height 23
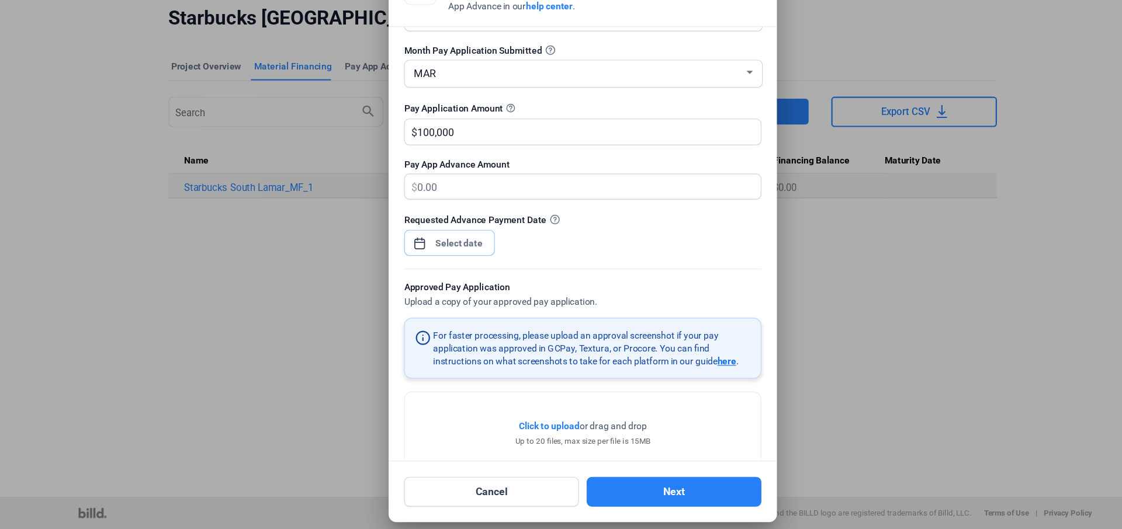
scroll to position [79, 0]
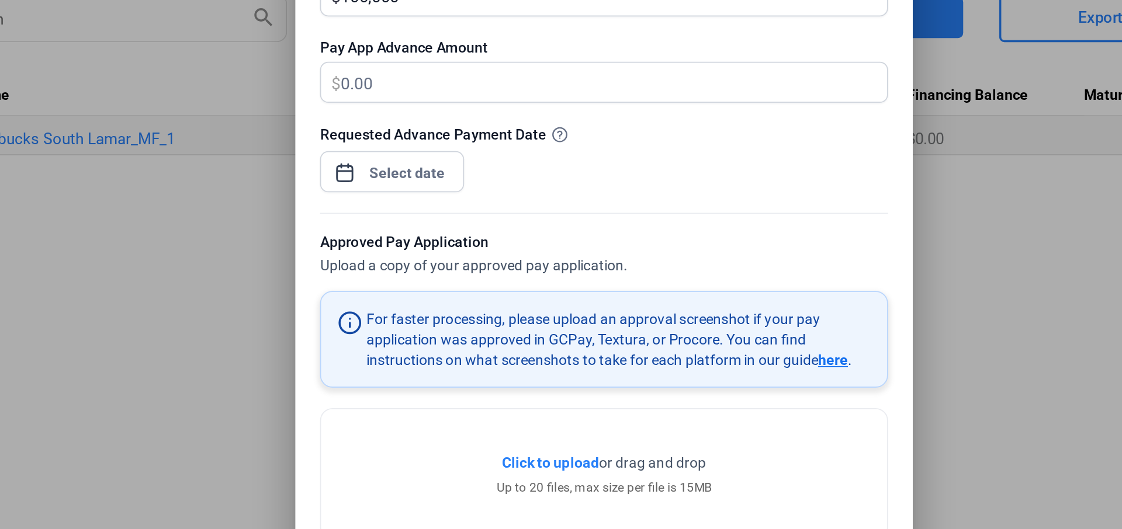
drag, startPoint x: 529, startPoint y: 335, endPoint x: 623, endPoint y: 334, distance: 94.1
click at [623, 334] on div "For faster processing, please upload an approval screenshot if your pay applica…" at bounding box center [569, 334] width 286 height 35
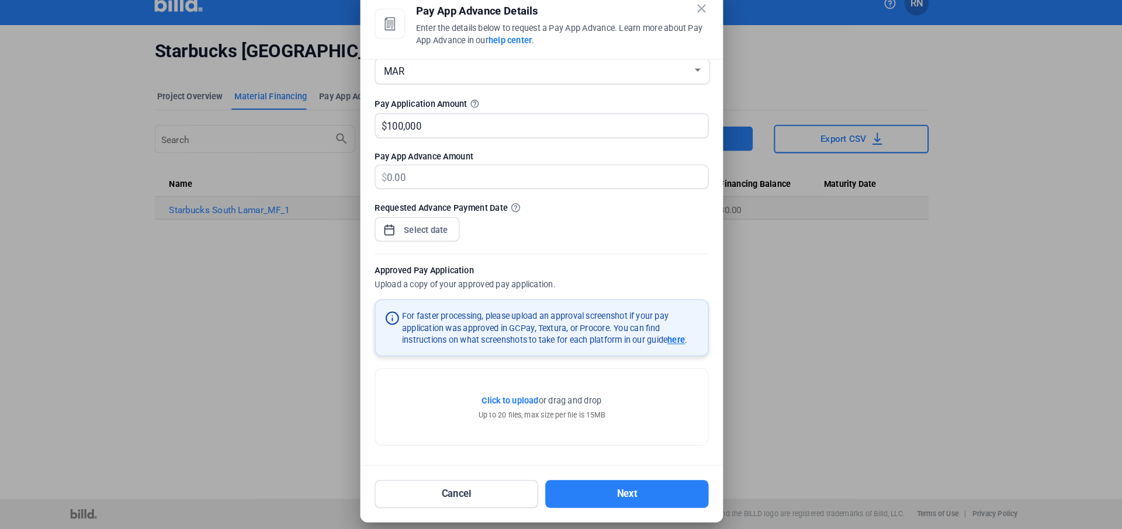
scroll to position [0, 0]
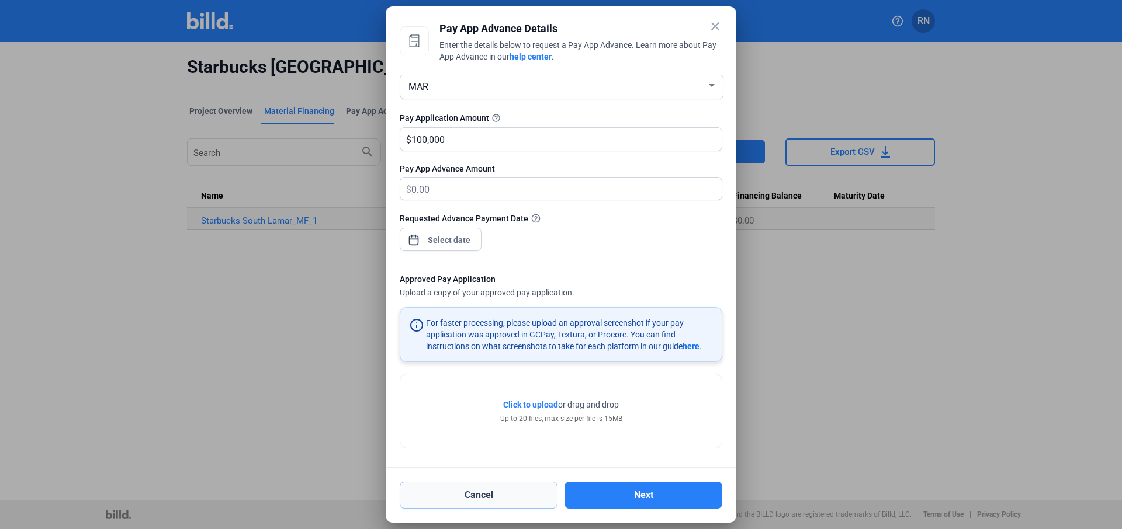
click at [496, 442] on button "Cancel" at bounding box center [479, 495] width 158 height 27
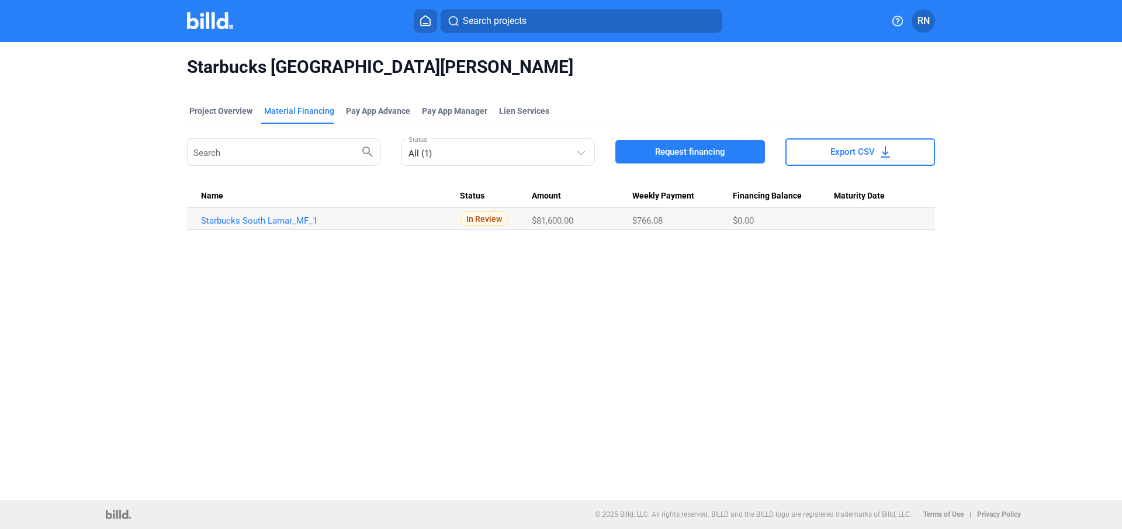
click at [446, 399] on div "Starbucks South Lamar Project Overview Material Financing Pay App Advance Pay A…" at bounding box center [561, 271] width 1122 height 458
click at [430, 23] on icon at bounding box center [425, 21] width 9 height 10
